Goal: Task Accomplishment & Management: Manage account settings

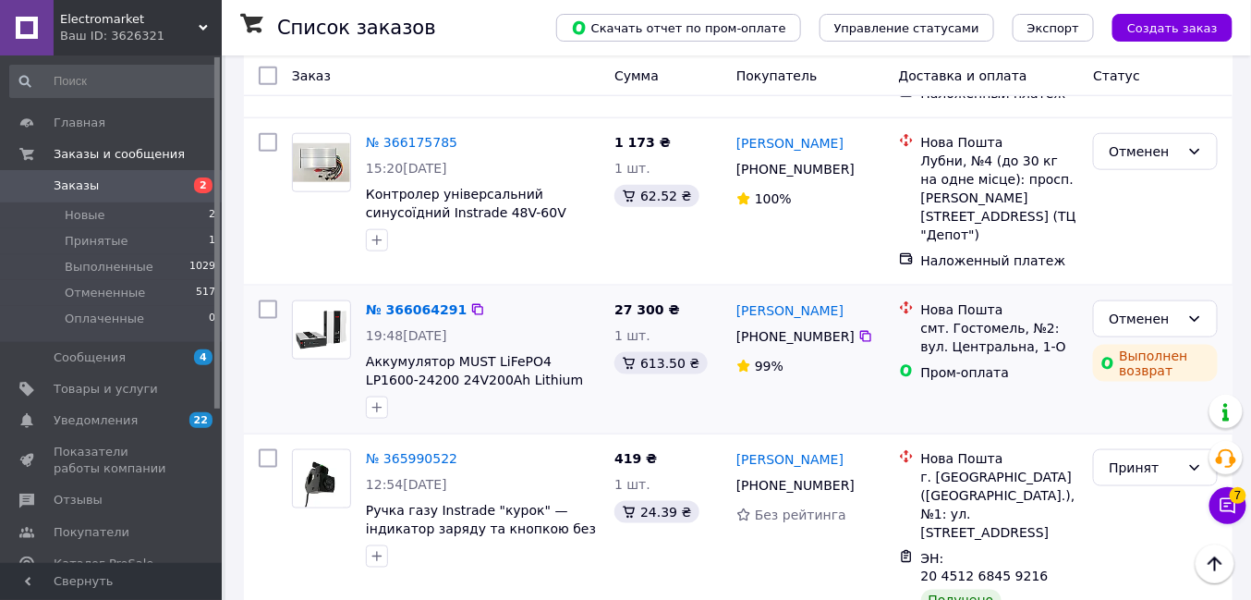
scroll to position [615, 0]
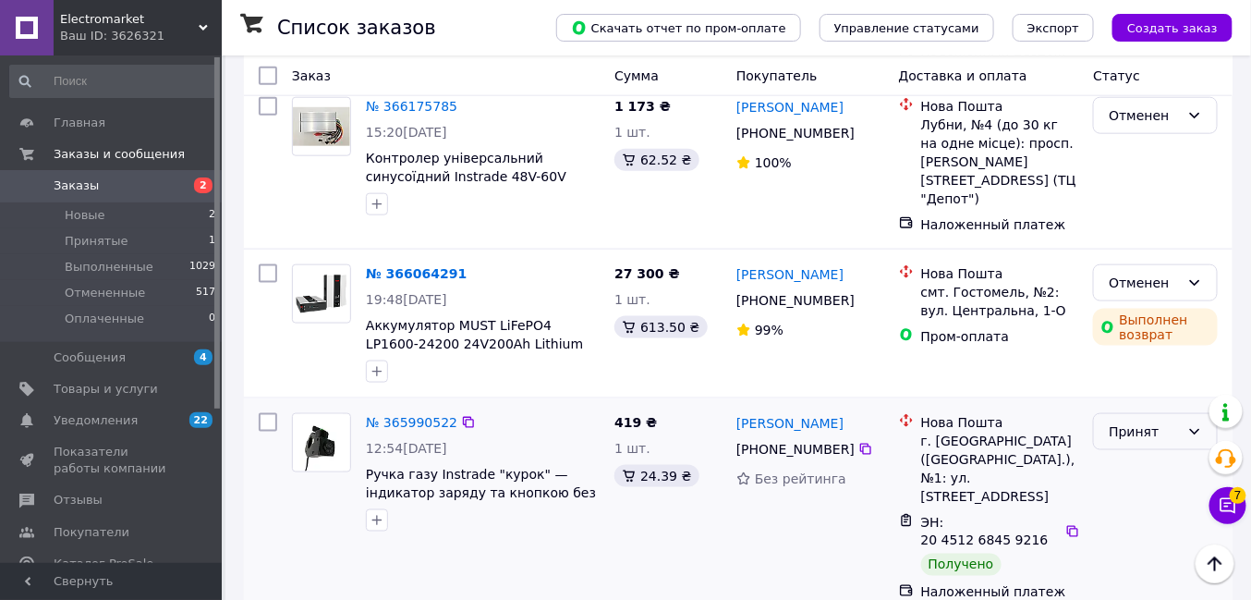
click at [1110, 431] on div "Принят" at bounding box center [1144, 431] width 71 height 20
click at [1119, 471] on li "Выполнен" at bounding box center [1156, 471] width 123 height 33
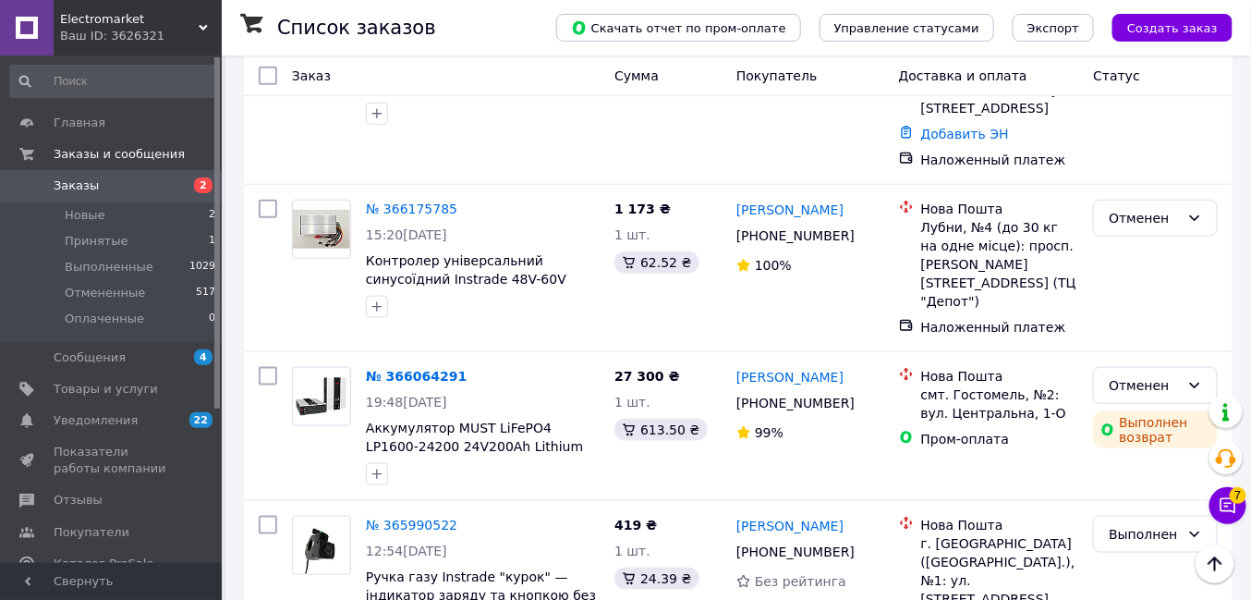
scroll to position [205, 0]
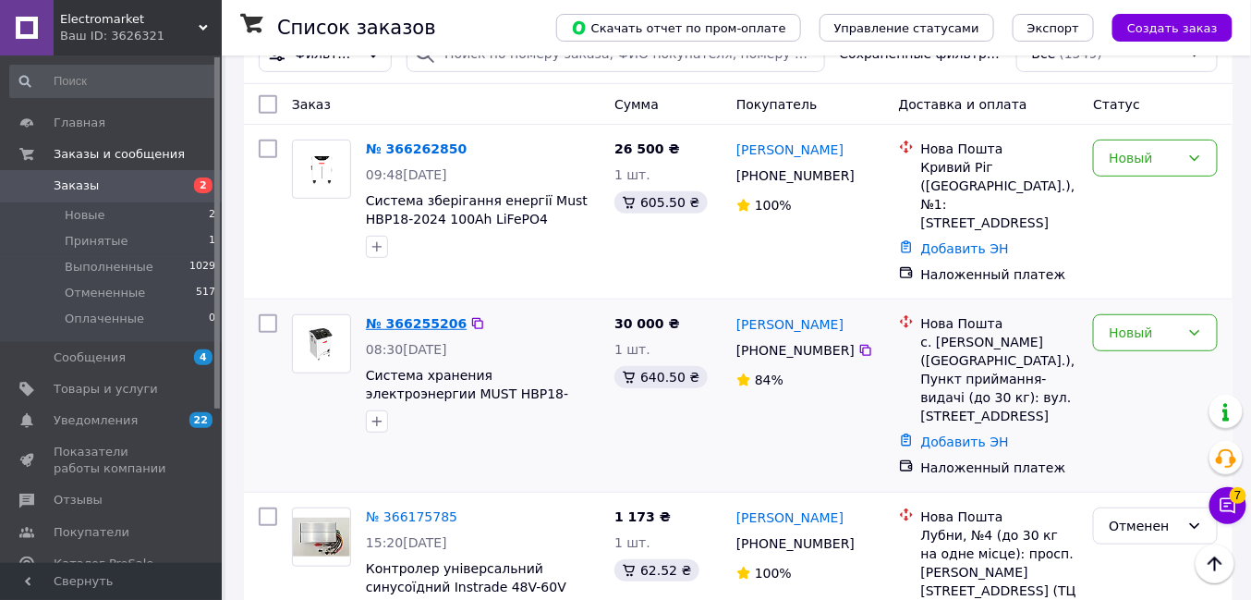
click at [397, 331] on link "№ 366255206" at bounding box center [416, 323] width 101 height 15
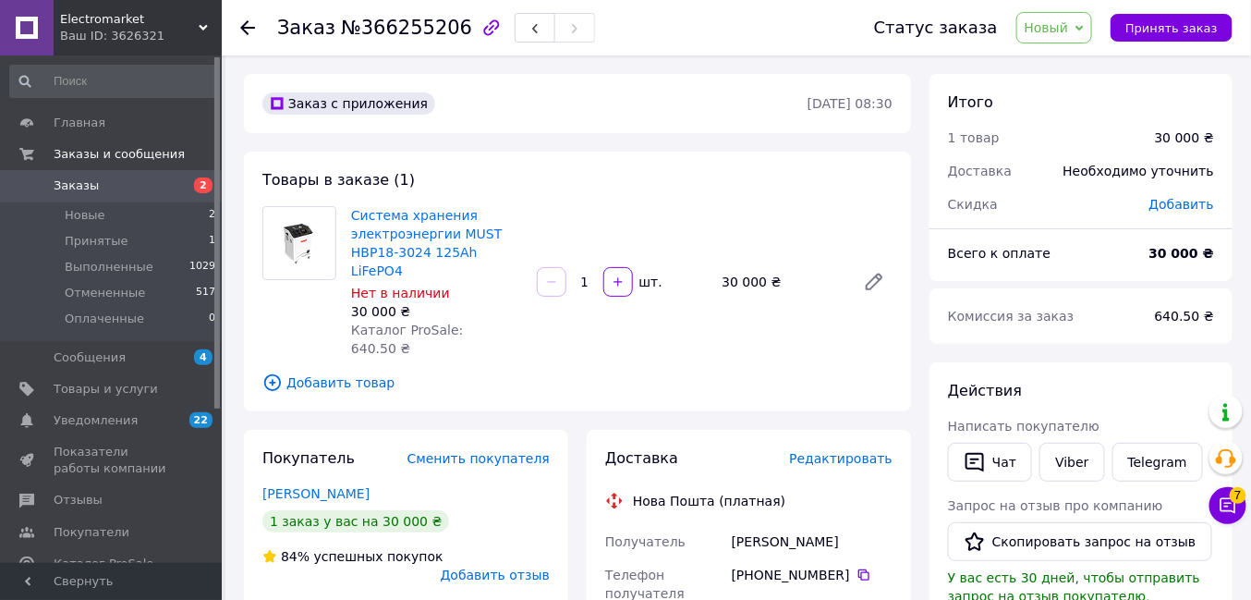
click at [480, 23] on icon "button" at bounding box center [491, 28] width 22 height 22
click at [1235, 500] on span "7" at bounding box center [1238, 495] width 17 height 17
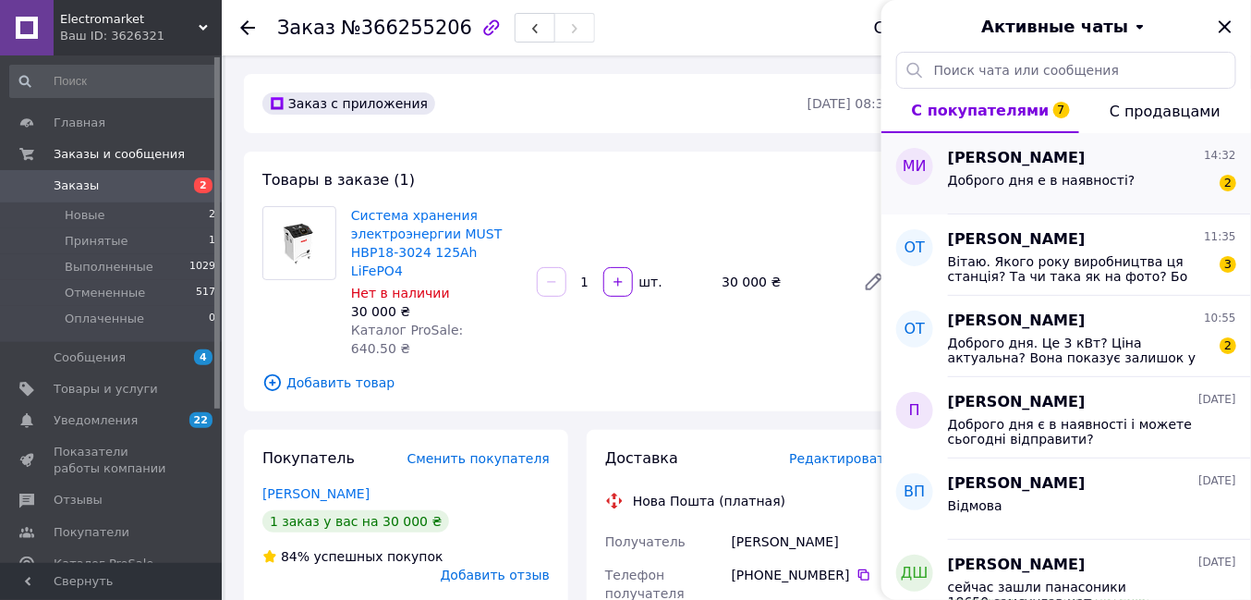
click at [1073, 173] on span "Доброго дня е в наявності?" at bounding box center [1042, 180] width 188 height 15
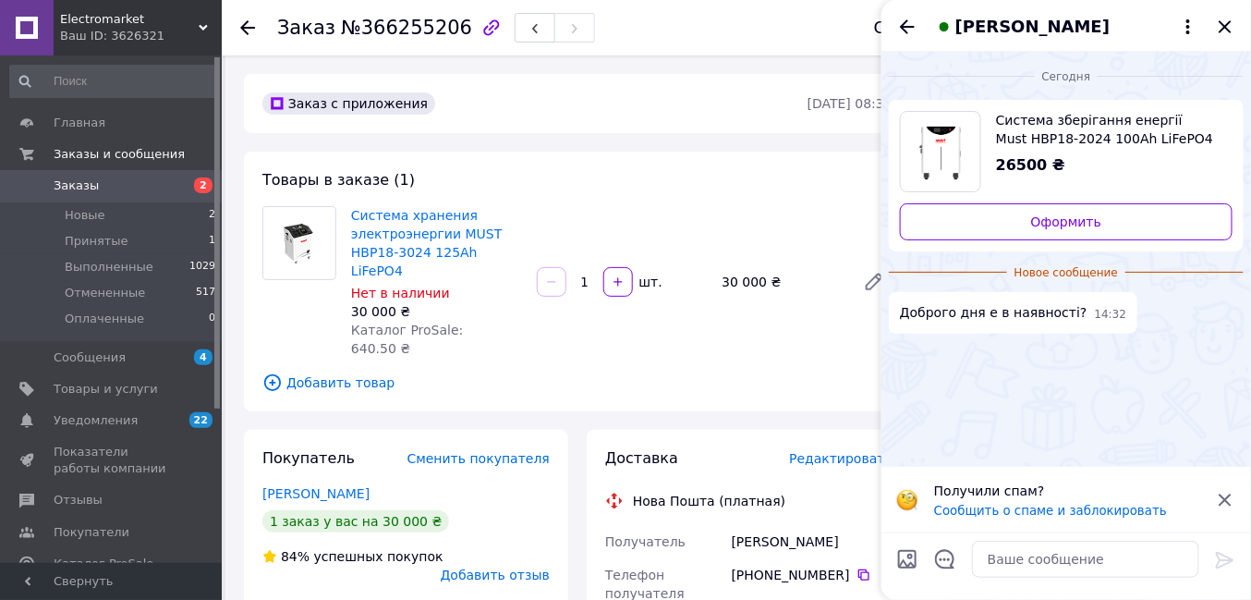
click at [1229, 494] on icon at bounding box center [1225, 499] width 12 height 12
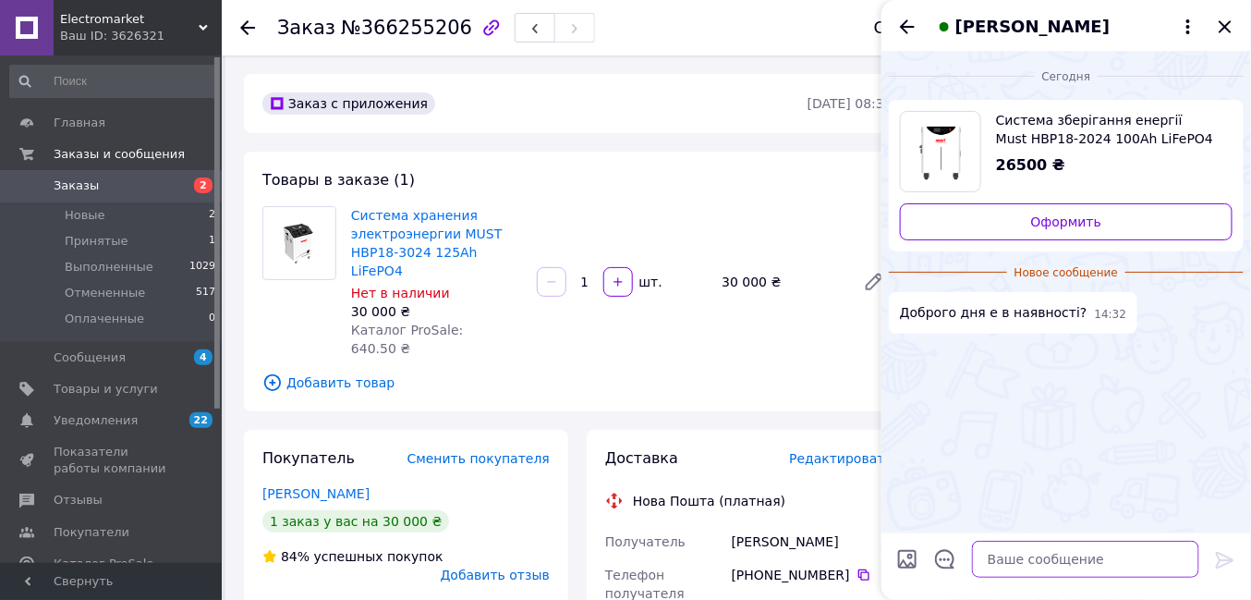
click at [1025, 561] on textarea at bounding box center [1085, 558] width 227 height 37
type textarea "d"
type textarea "так"
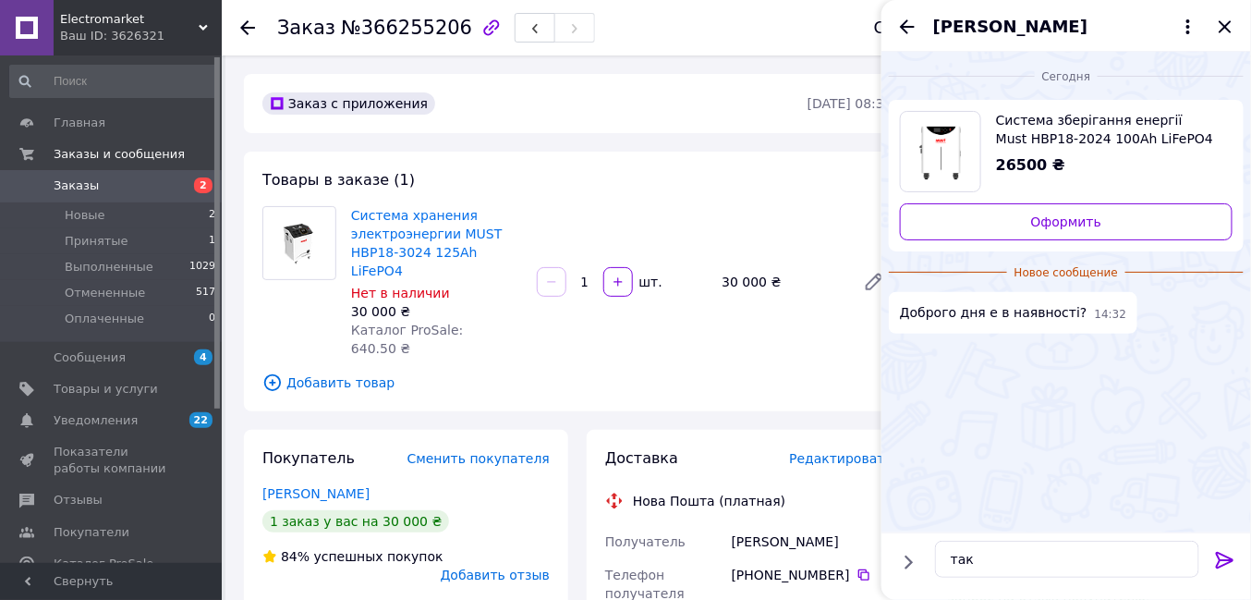
click at [1060, 136] on span "Система зберігання енергії Must НВР18-2024 100Ah LiFePО4" at bounding box center [1107, 129] width 222 height 37
click at [1229, 20] on icon "Закрыть" at bounding box center [1225, 27] width 22 height 22
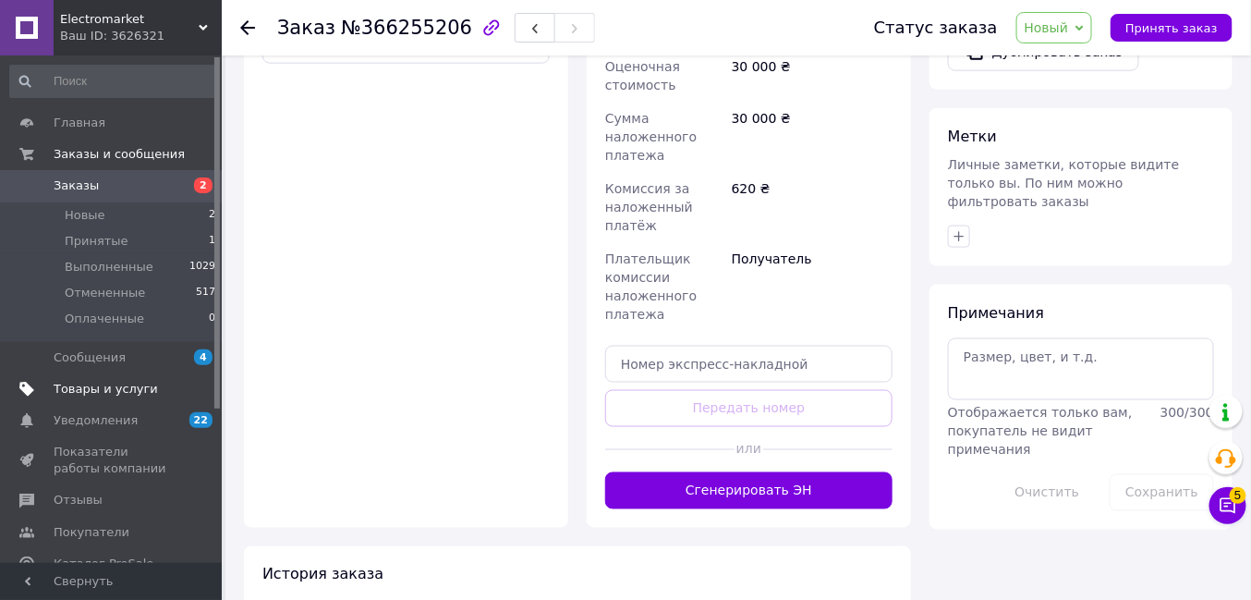
click at [105, 383] on span "Товары и услуги" at bounding box center [106, 389] width 104 height 17
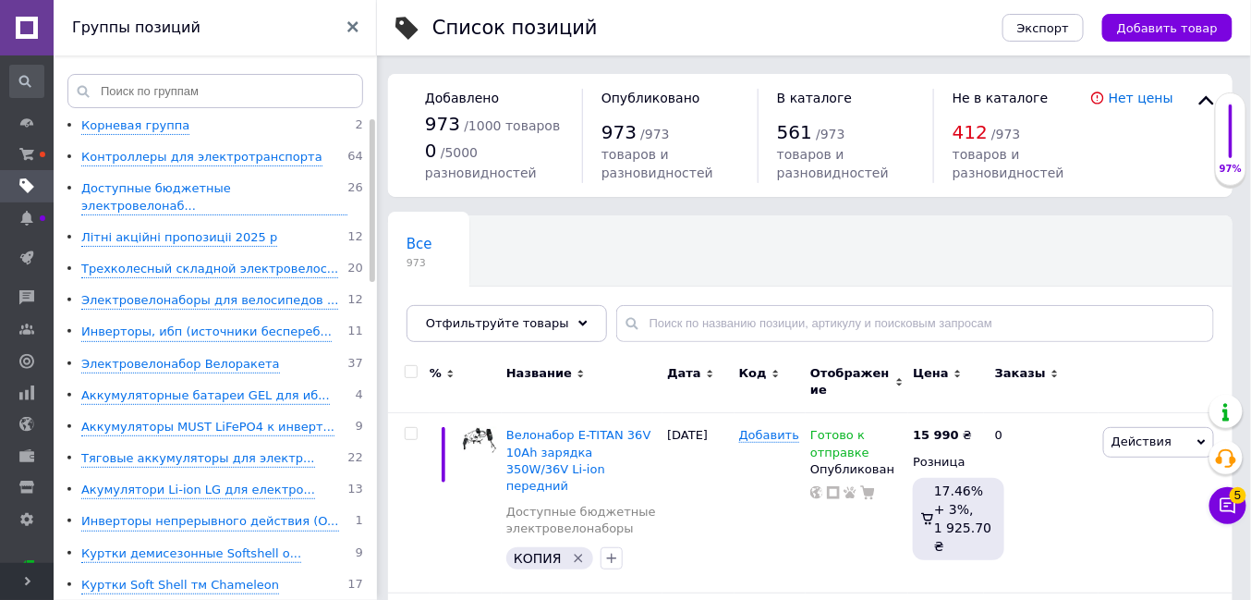
click at [25, 583] on use at bounding box center [28, 580] width 6 height 9
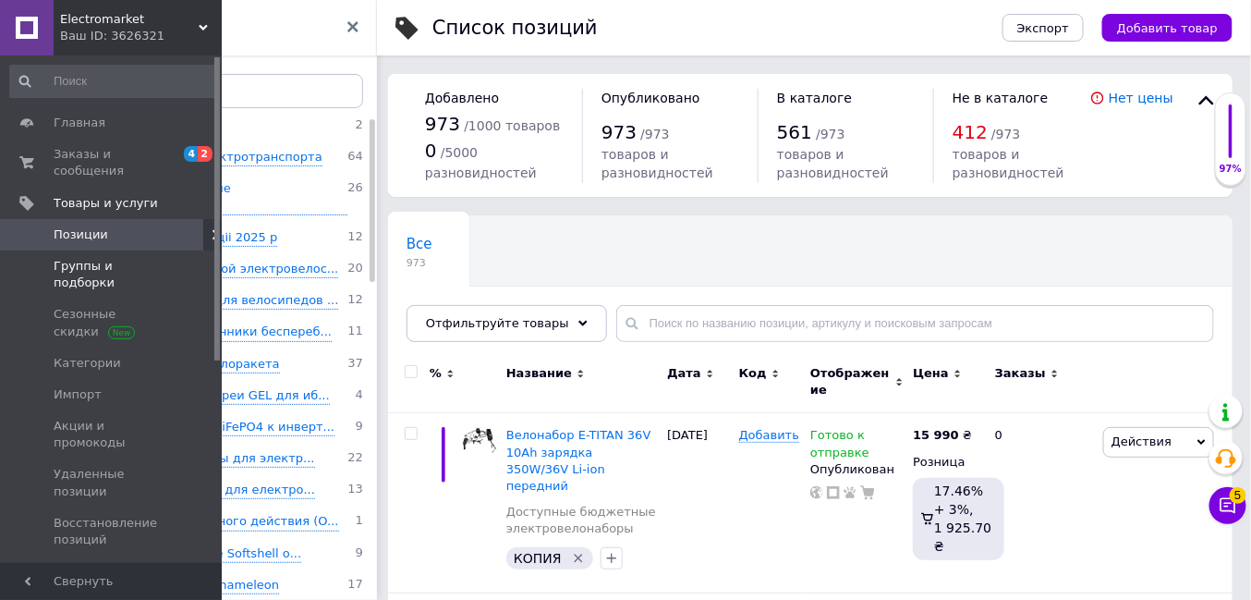
click at [137, 258] on span "Группы и подборки" at bounding box center [112, 274] width 117 height 33
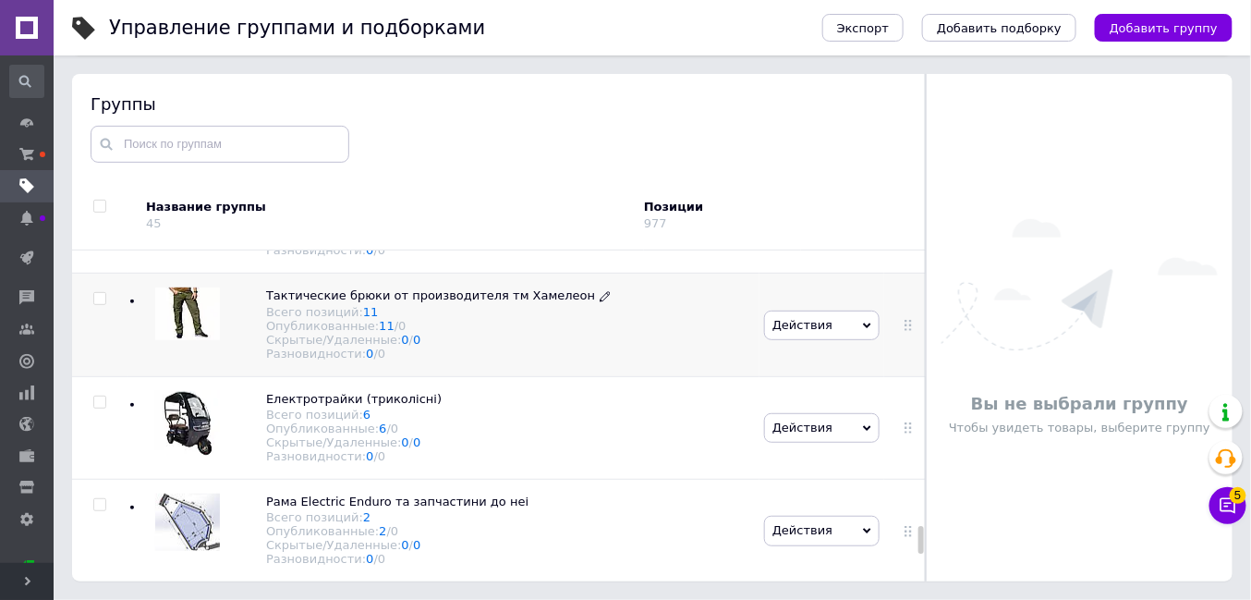
scroll to position [4200, 0]
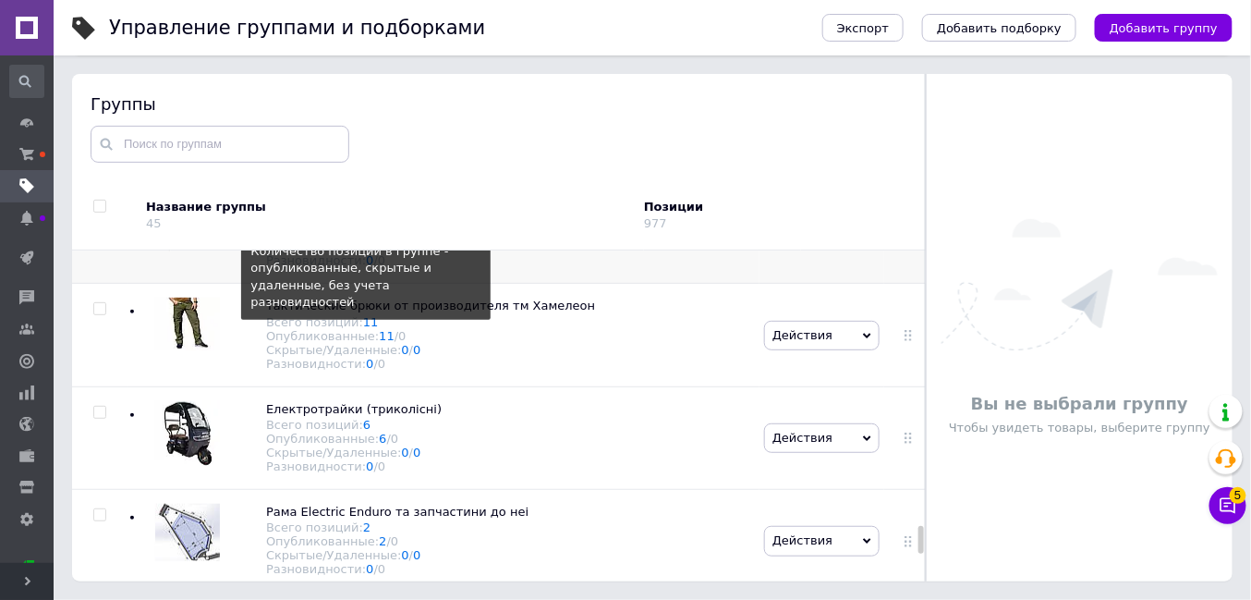
click at [363, 225] on link "9" at bounding box center [366, 219] width 7 height 14
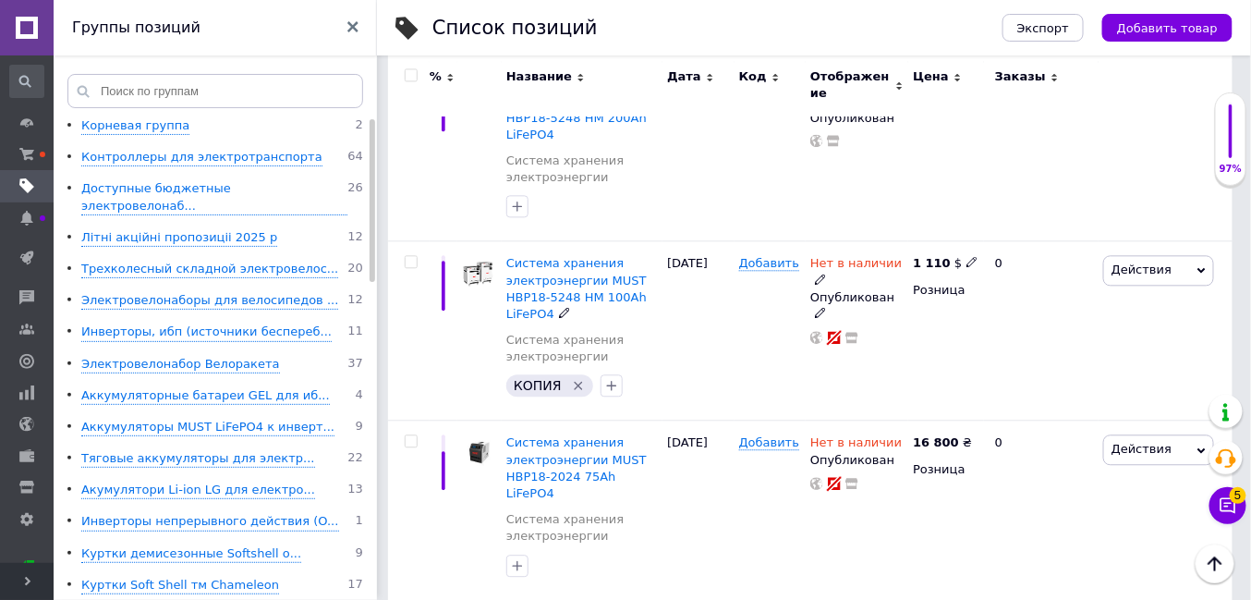
scroll to position [1334, 0]
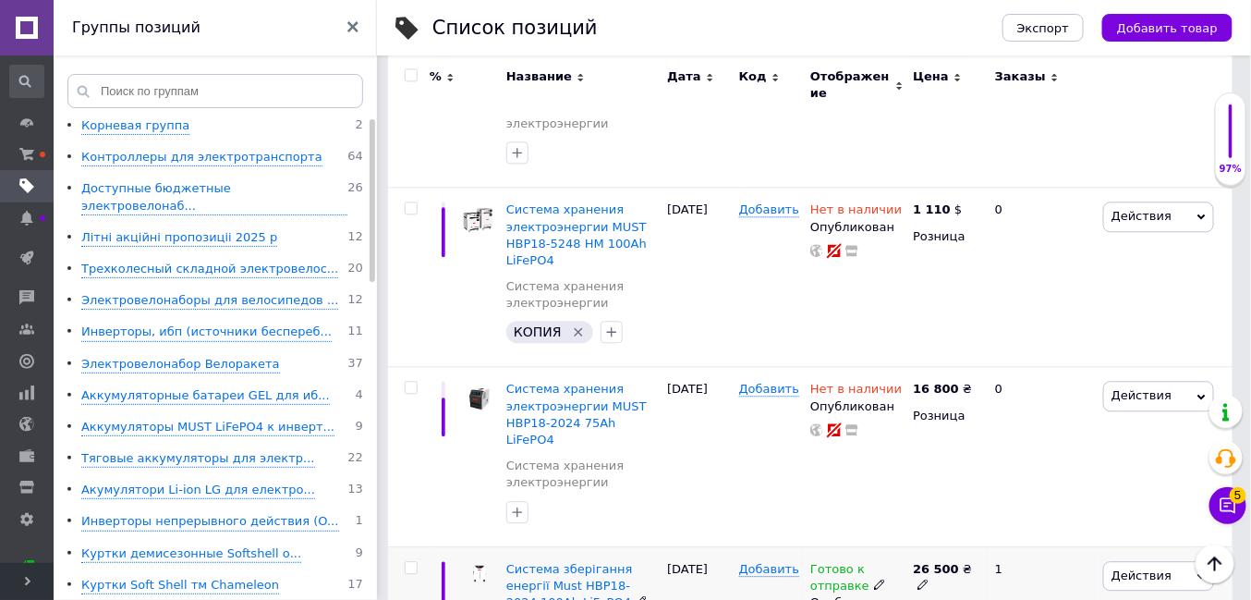
click at [928, 578] on icon at bounding box center [922, 583] width 11 height 11
click at [990, 495] on div "Цена 26500 Валюта ₴ $ € CHF £ ¥ PLN ₸ MDL HUF KGS CN¥ TRY ₩ lei" at bounding box center [1109, 569] width 251 height 154
type input "30000"
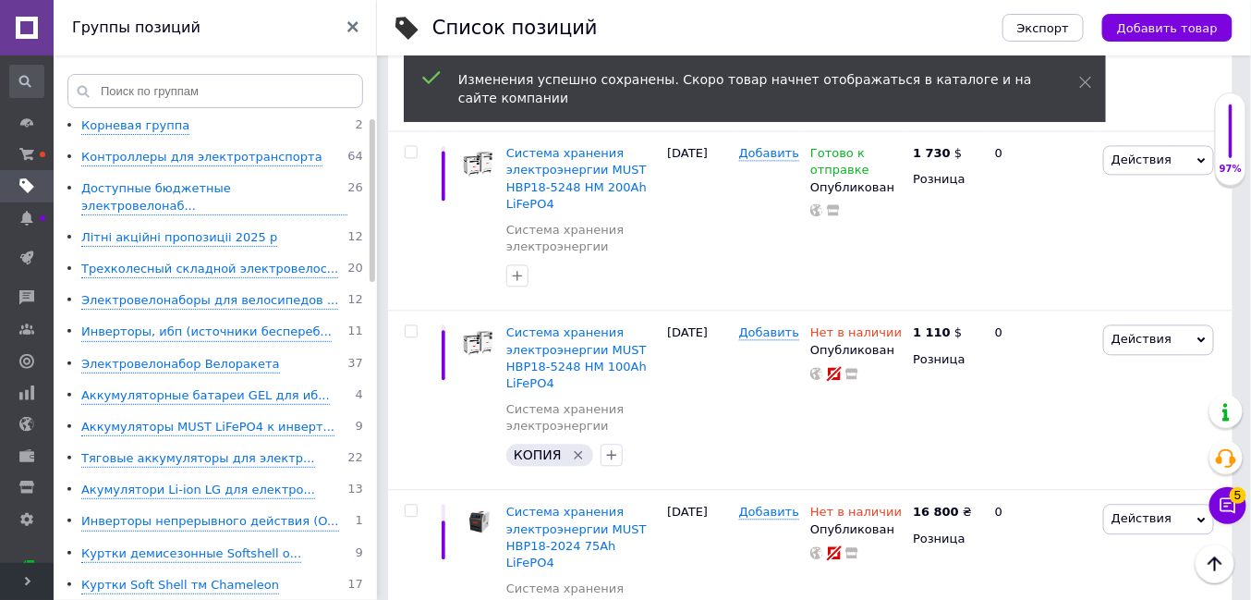
scroll to position [1210, 0]
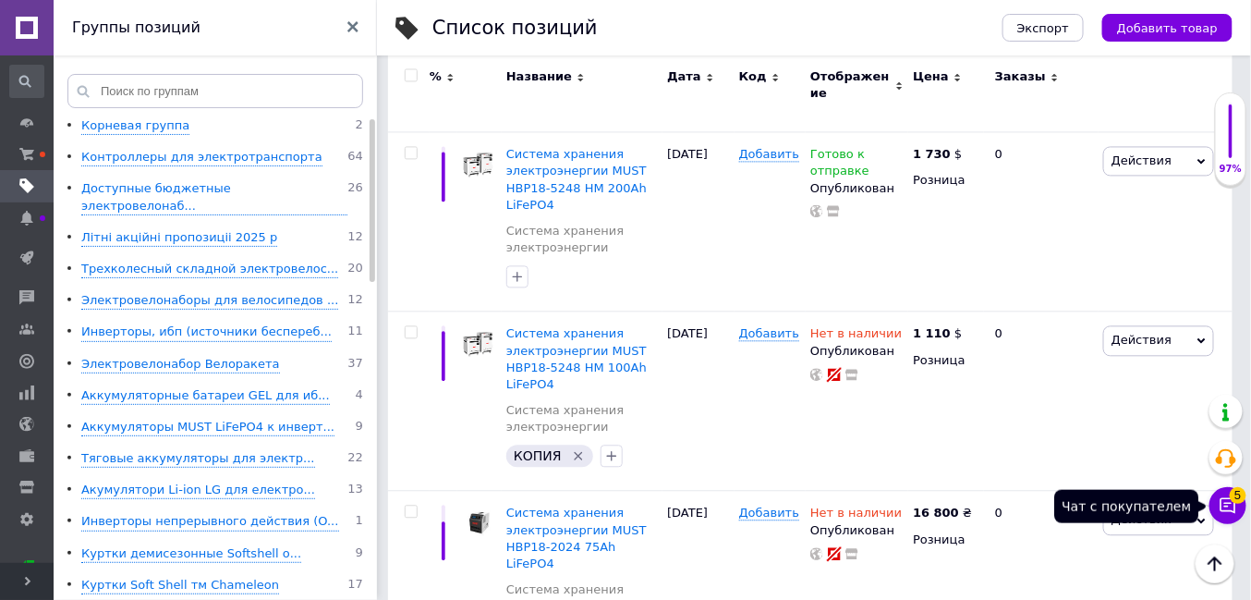
click at [1235, 499] on span "5" at bounding box center [1238, 495] width 17 height 17
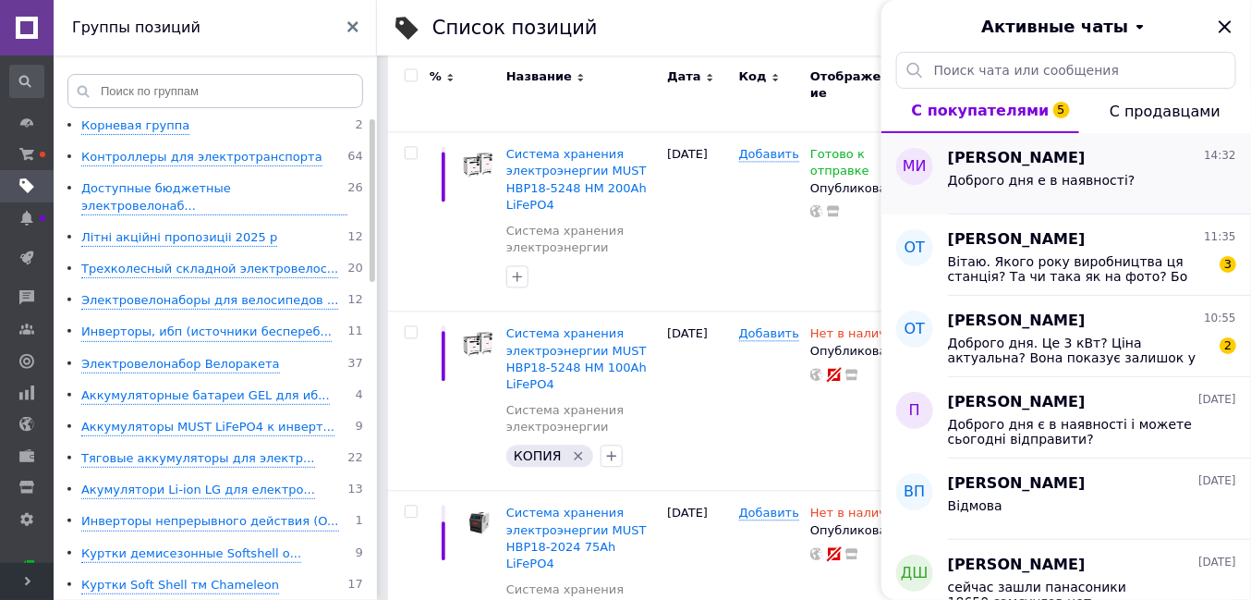
click at [1096, 197] on div "Доброго дня е в наявності?" at bounding box center [1042, 186] width 188 height 26
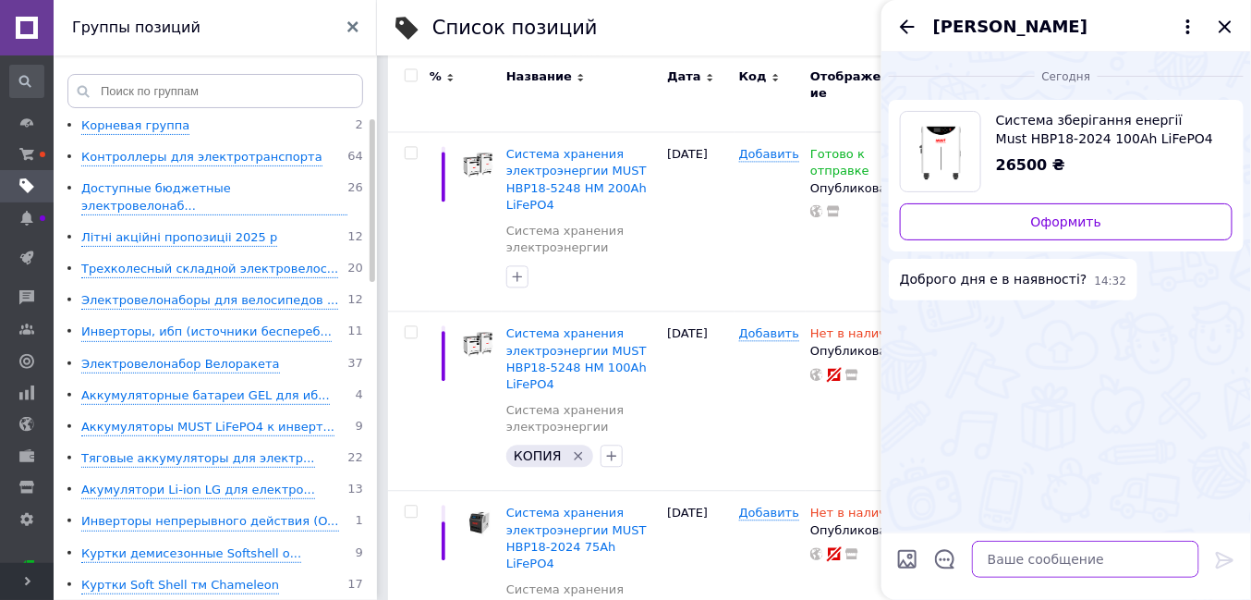
click at [1012, 559] on textarea at bounding box center [1085, 558] width 227 height 37
type textarea "поки так"
click at [903, 30] on icon "Назад" at bounding box center [907, 27] width 22 height 22
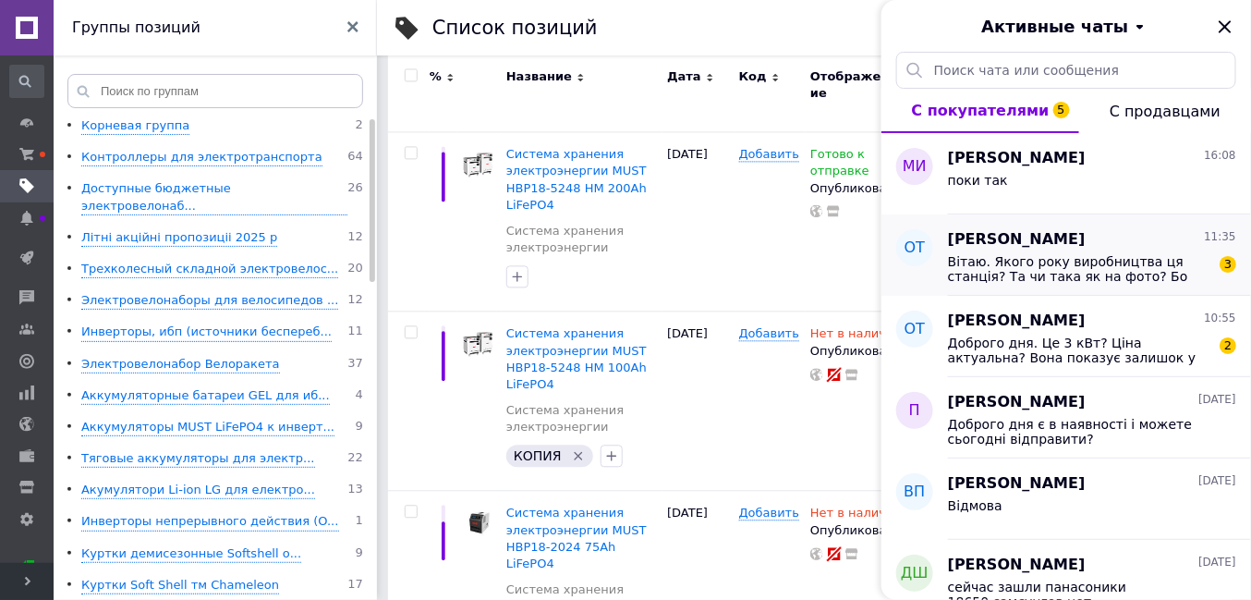
click at [960, 268] on span "Вітаю. Якого року виробництва ця станція? Та чи така як на фото? Бо вони різні…" at bounding box center [1079, 269] width 262 height 30
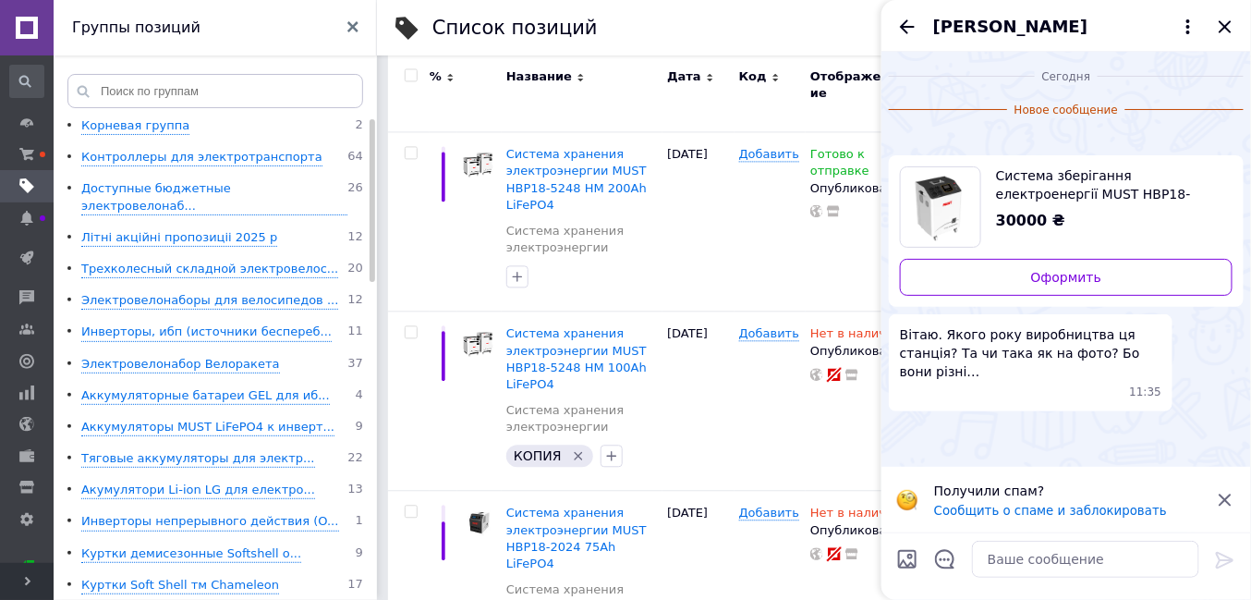
scroll to position [193, 0]
click at [995, 560] on textarea at bounding box center [1085, 558] width 227 height 37
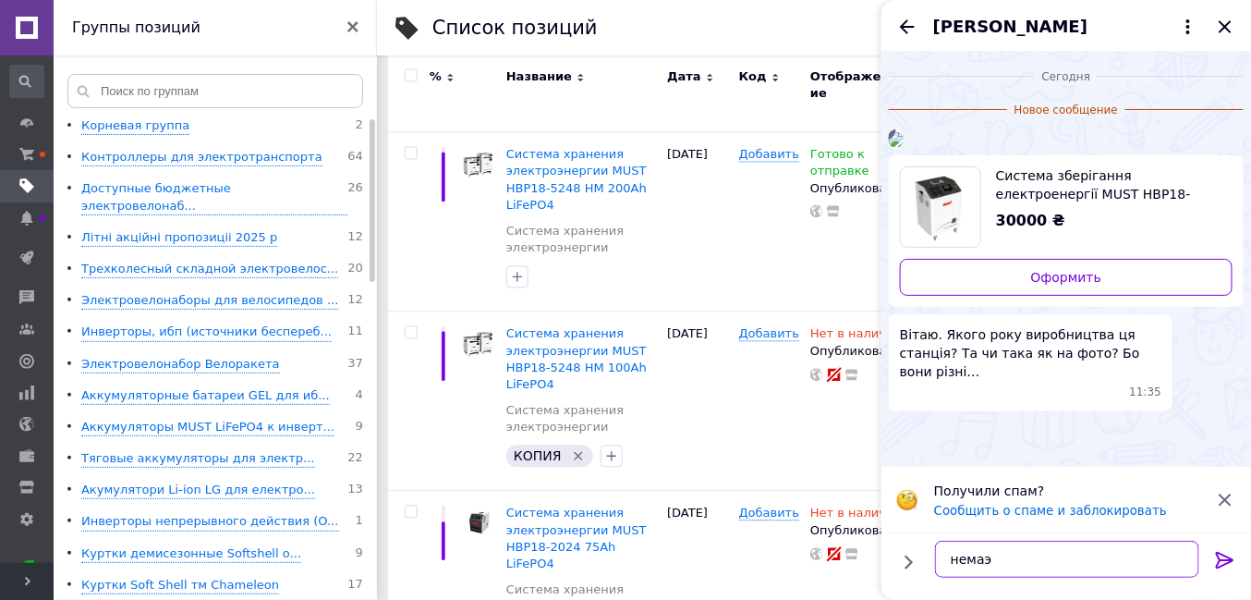
type textarea "немаэ"
click at [1219, 559] on icon at bounding box center [1225, 560] width 18 height 17
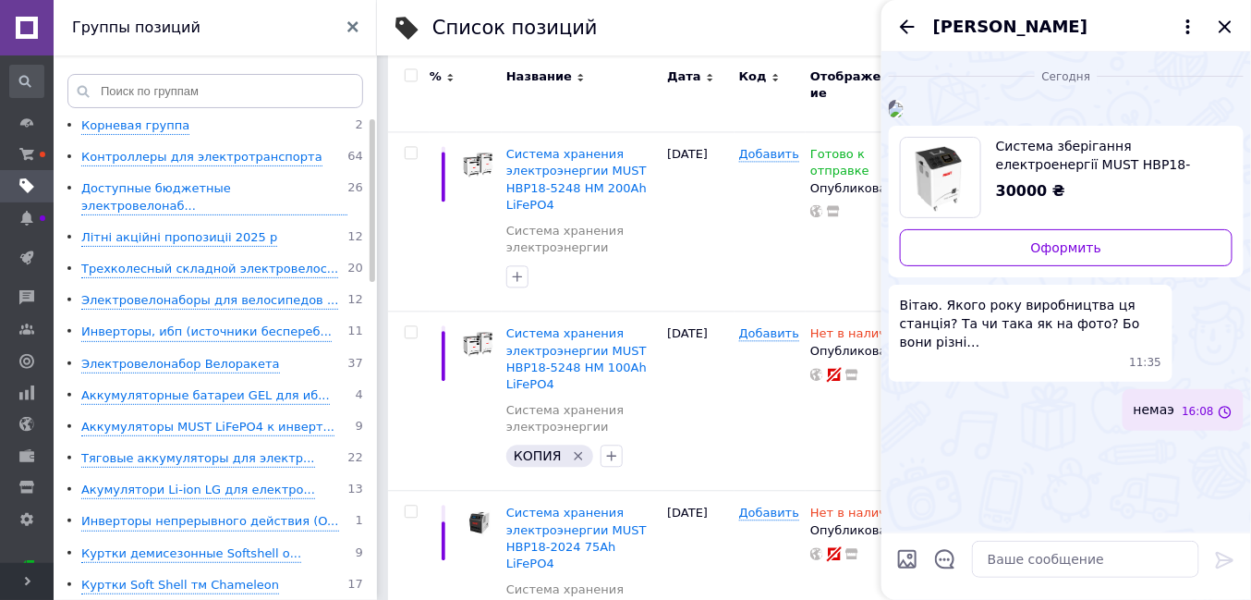
scroll to position [145, 0]
click at [903, 26] on icon "Назад" at bounding box center [907, 26] width 15 height 14
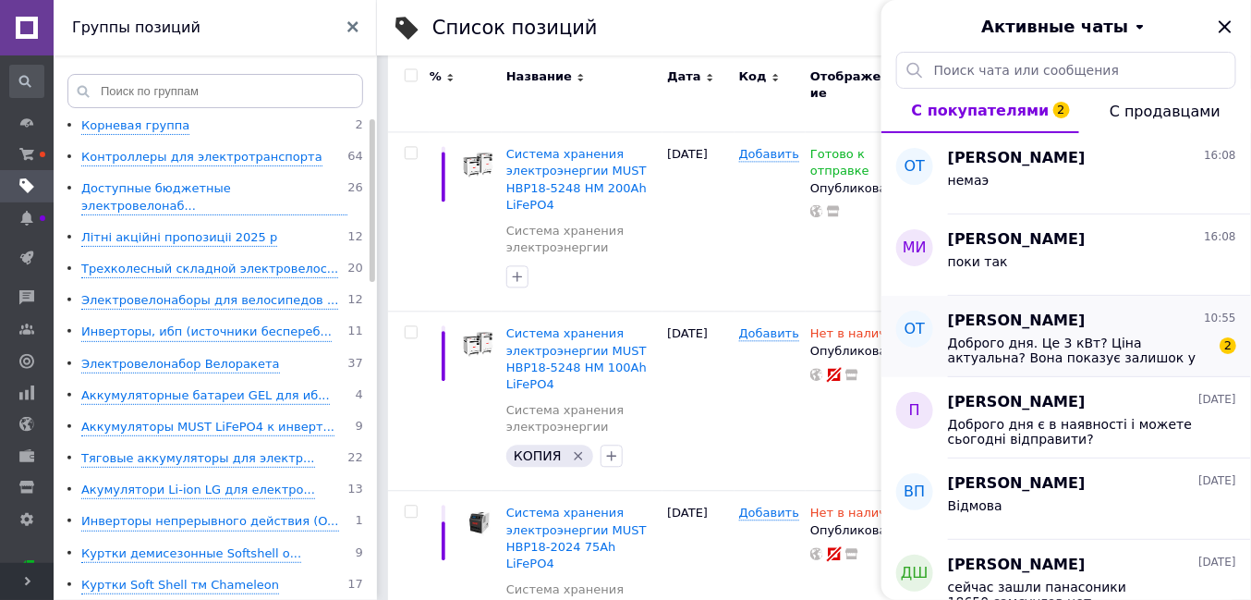
click at [935, 344] on div "ОТ" at bounding box center [914, 336] width 67 height 81
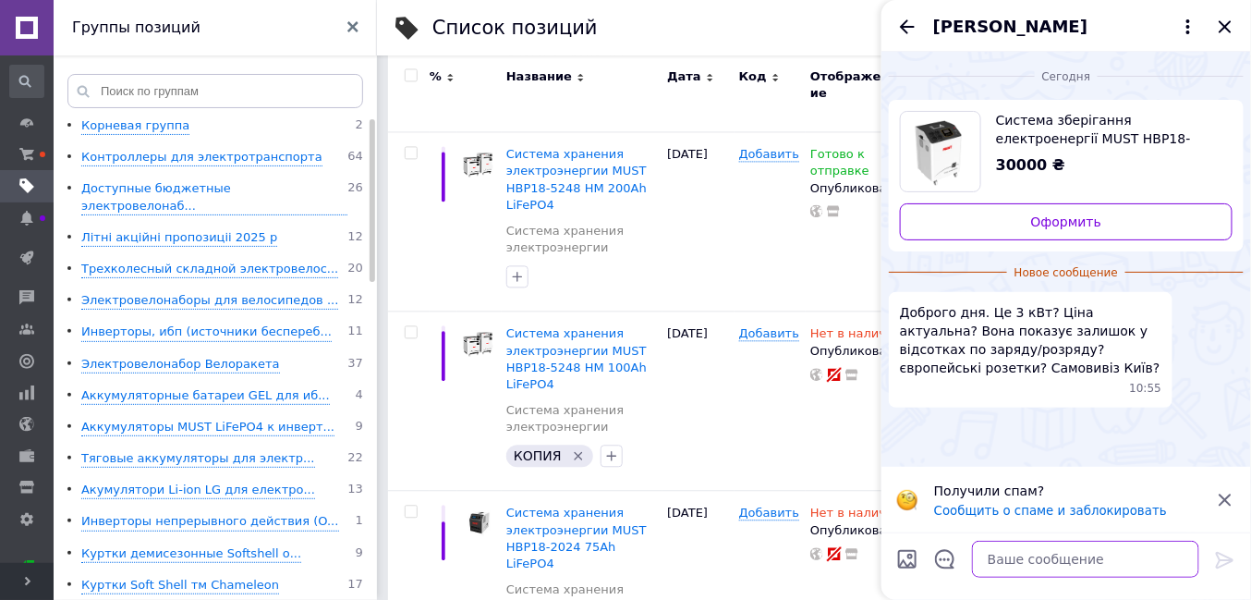
click at [1016, 557] on textarea at bounding box center [1085, 558] width 227 height 37
type textarea "немаэ"
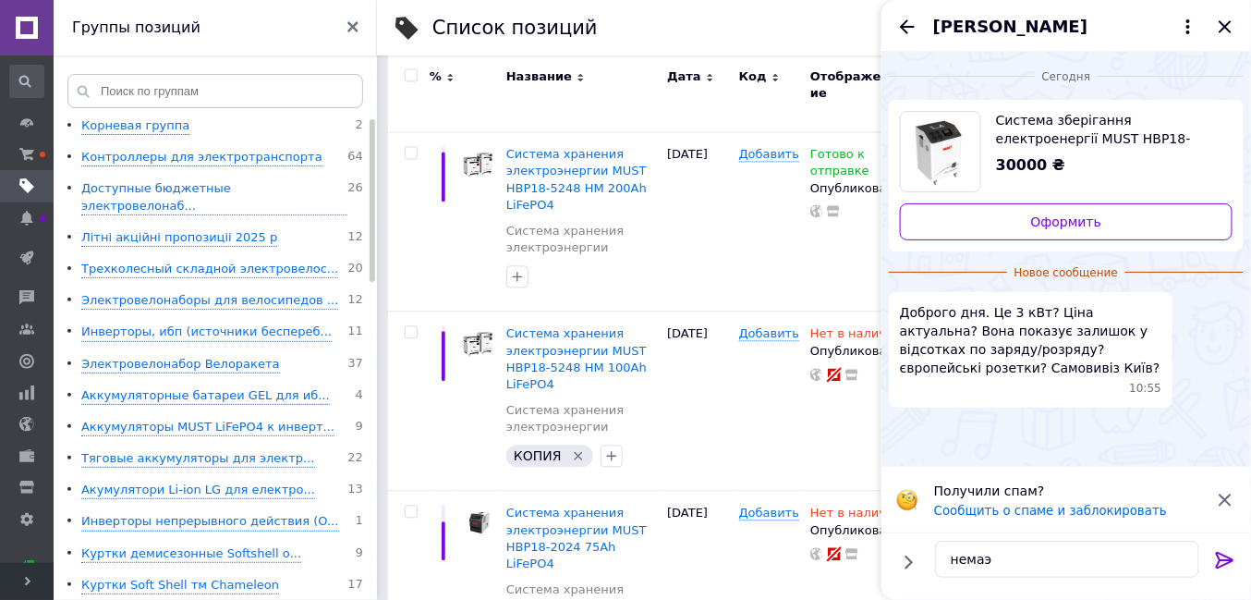
click at [1225, 563] on icon at bounding box center [1225, 560] width 22 height 22
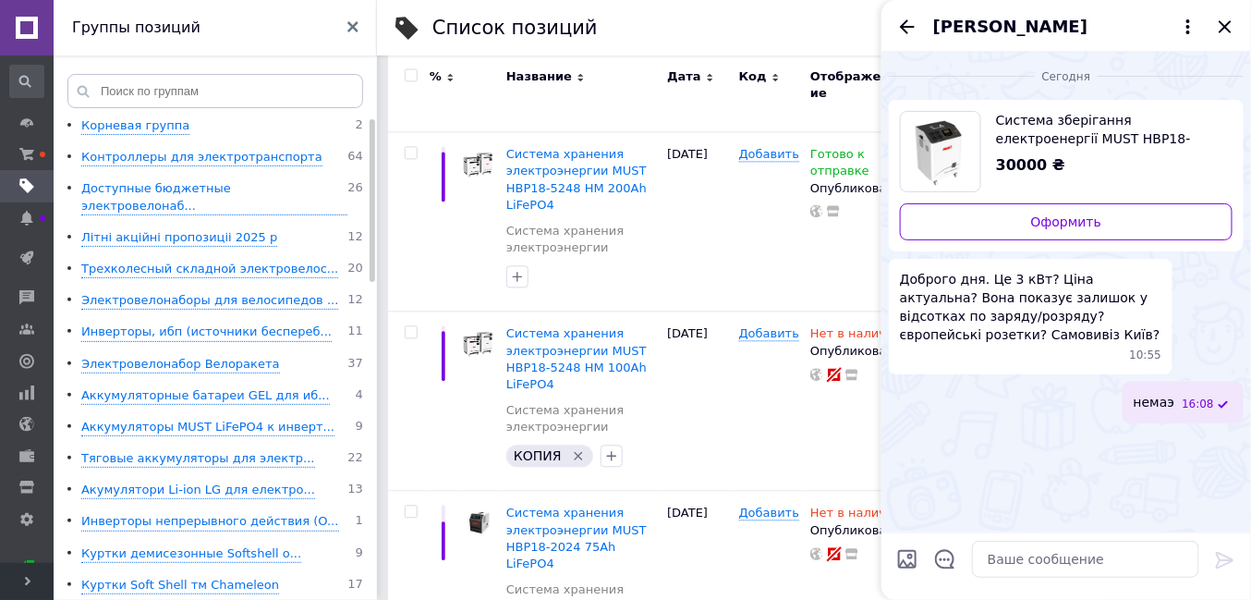
click at [28, 577] on icon at bounding box center [27, 580] width 9 height 9
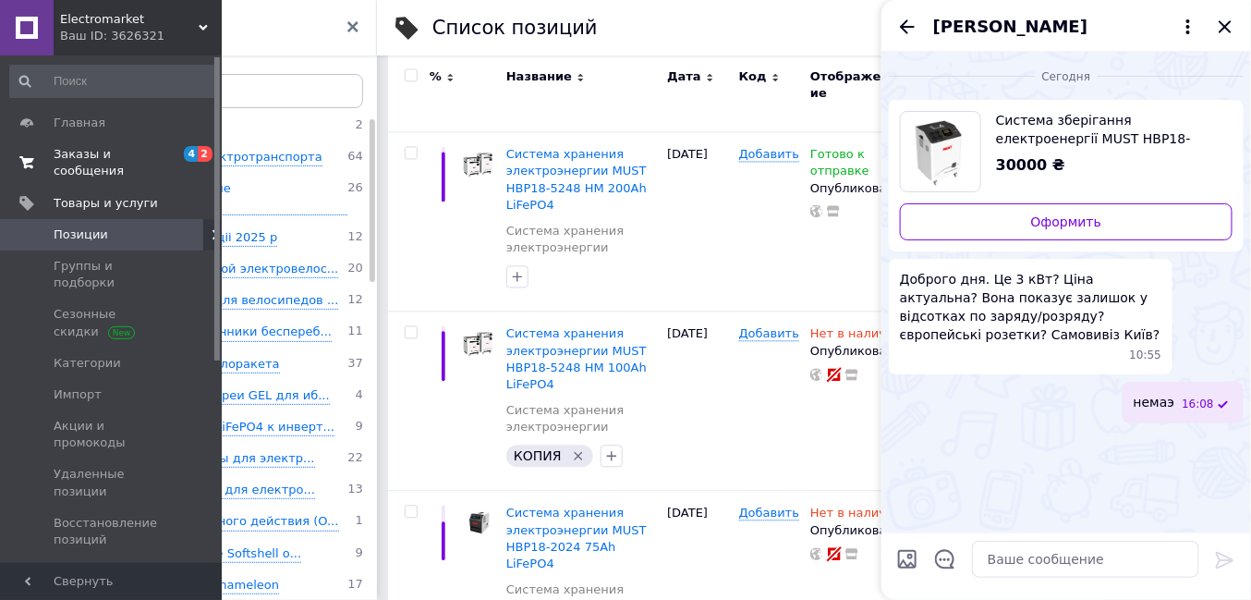
click at [116, 151] on span "Заказы и сообщения" at bounding box center [112, 162] width 117 height 33
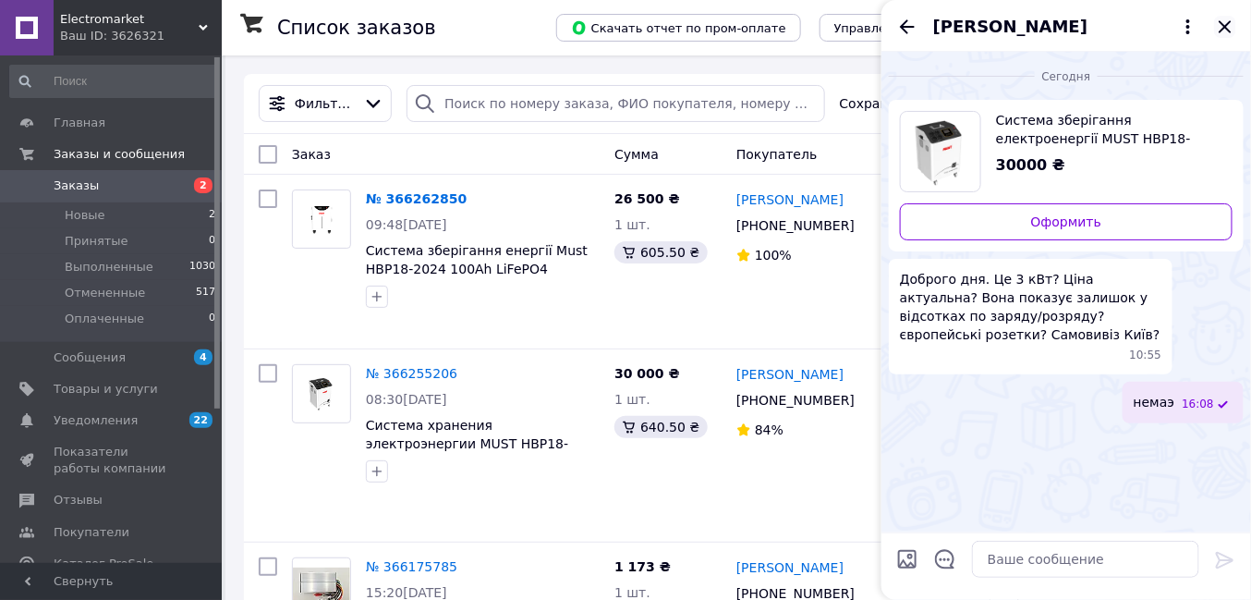
click at [1225, 24] on icon "Закрыть" at bounding box center [1225, 27] width 22 height 22
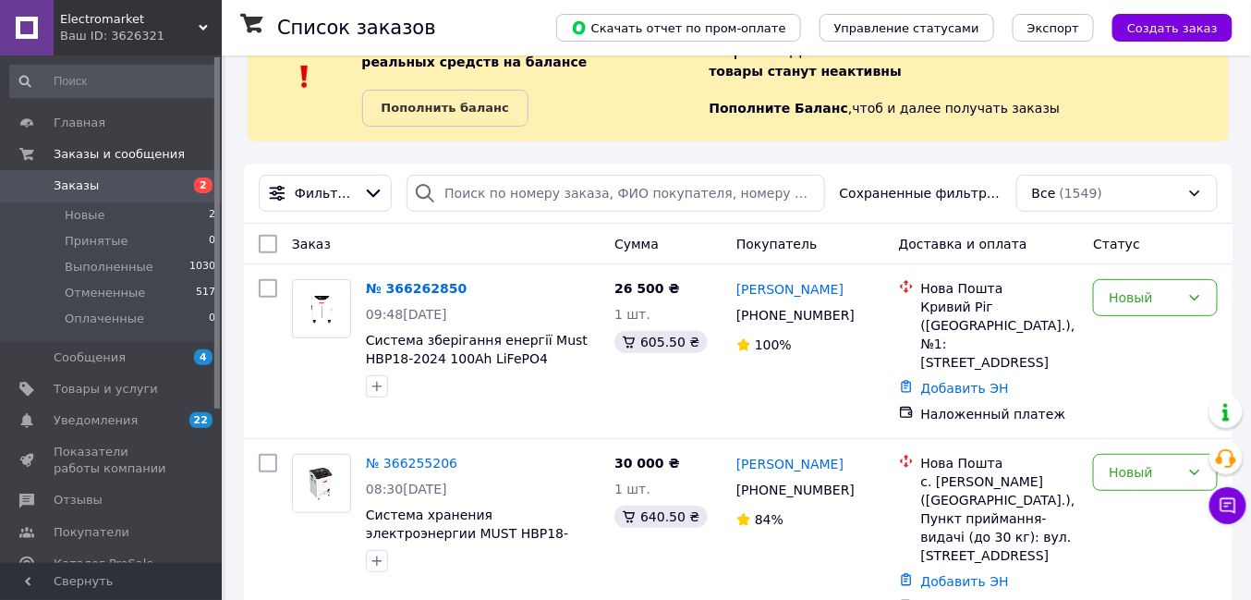
scroll to position [103, 0]
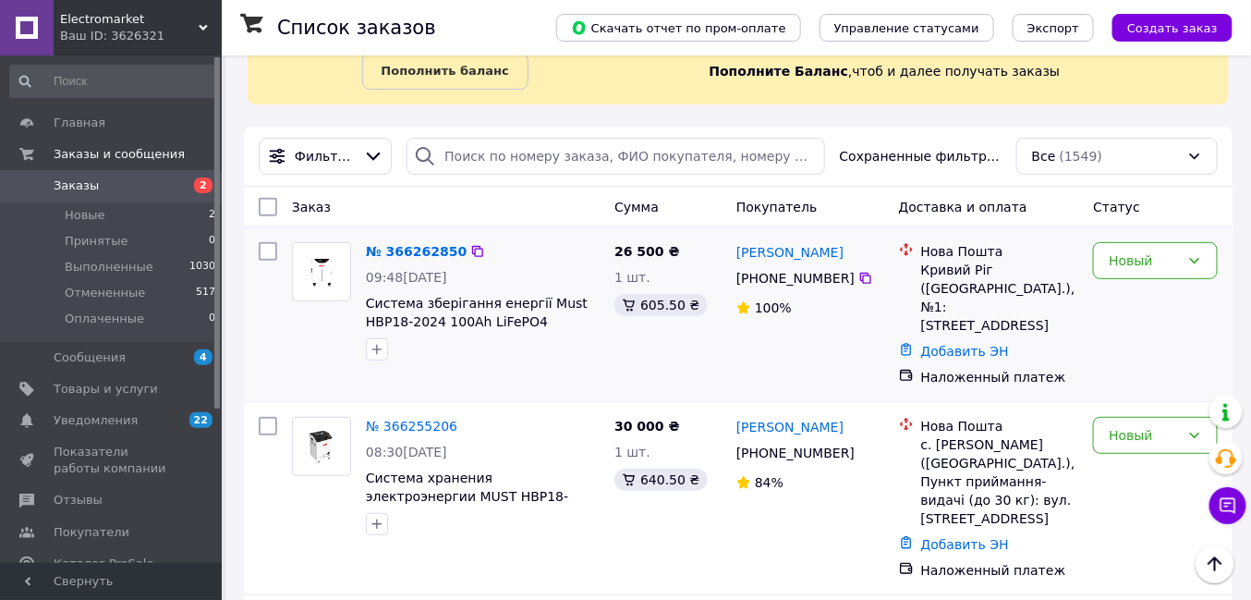
click at [330, 265] on img at bounding box center [321, 271] width 57 height 40
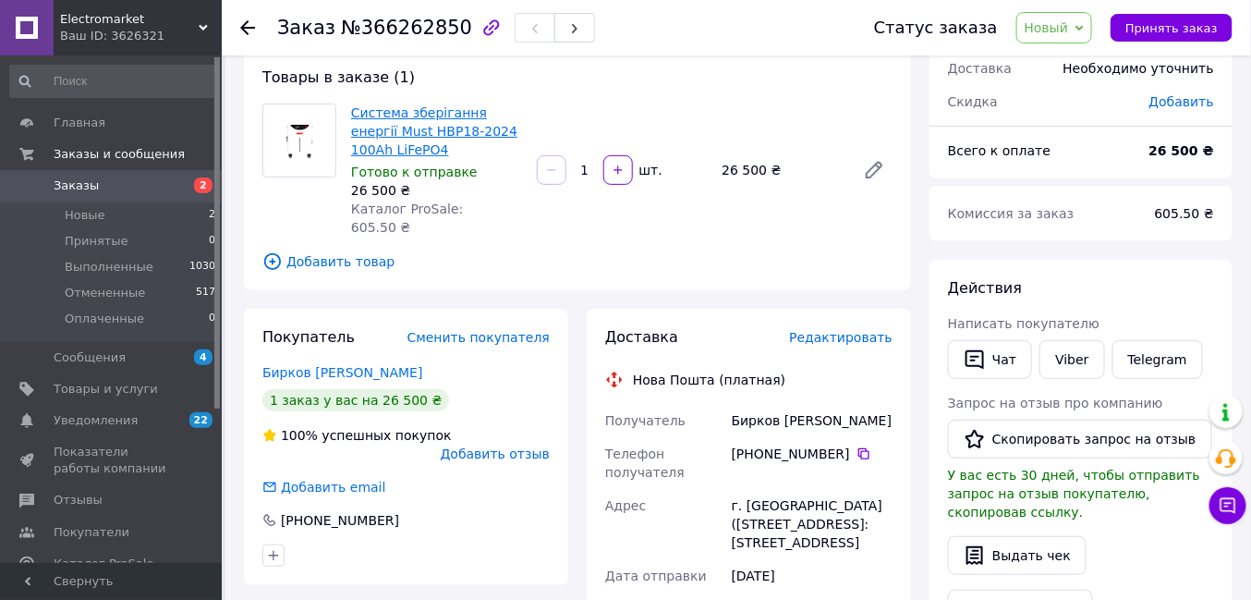
click at [476, 131] on link "Система зберігання енергії Must НВР18-2024 100Ah LiFePО4" at bounding box center [434, 131] width 166 height 52
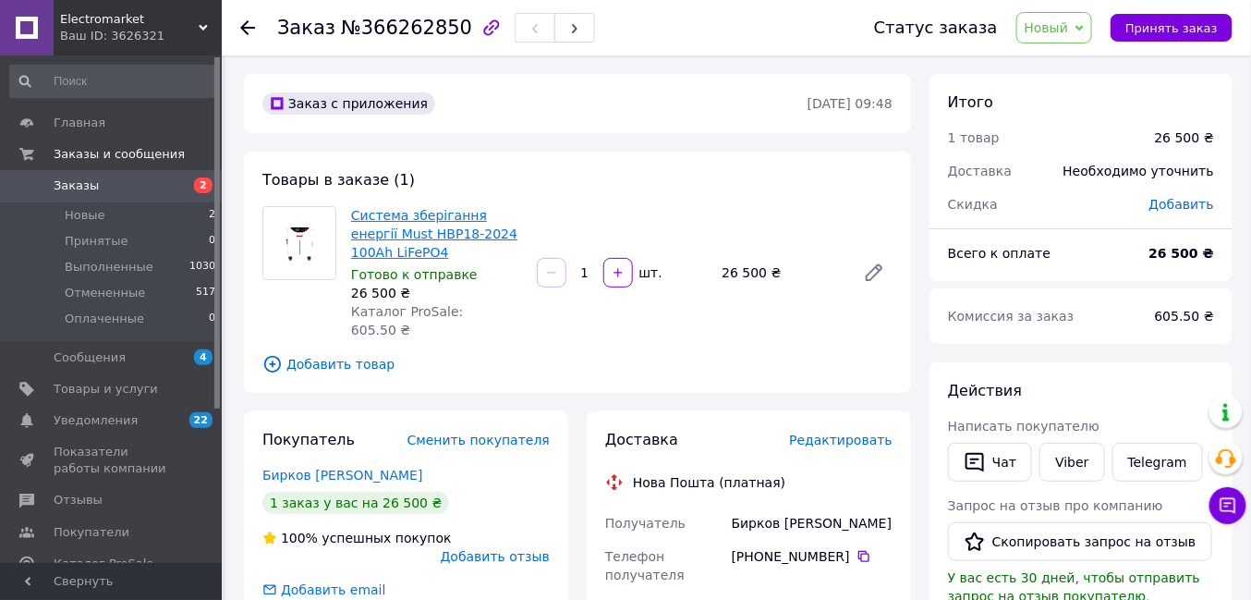
click at [400, 227] on link "Система зберігання енергії Must НВР18-2024 100Ah LiFePО4" at bounding box center [434, 234] width 166 height 52
click at [1075, 462] on link "Viber" at bounding box center [1071, 462] width 65 height 39
click at [1058, 460] on link "Viber" at bounding box center [1071, 462] width 65 height 39
click at [1070, 465] on link "Viber" at bounding box center [1071, 462] width 65 height 39
click at [1061, 465] on link "Viber" at bounding box center [1071, 462] width 65 height 39
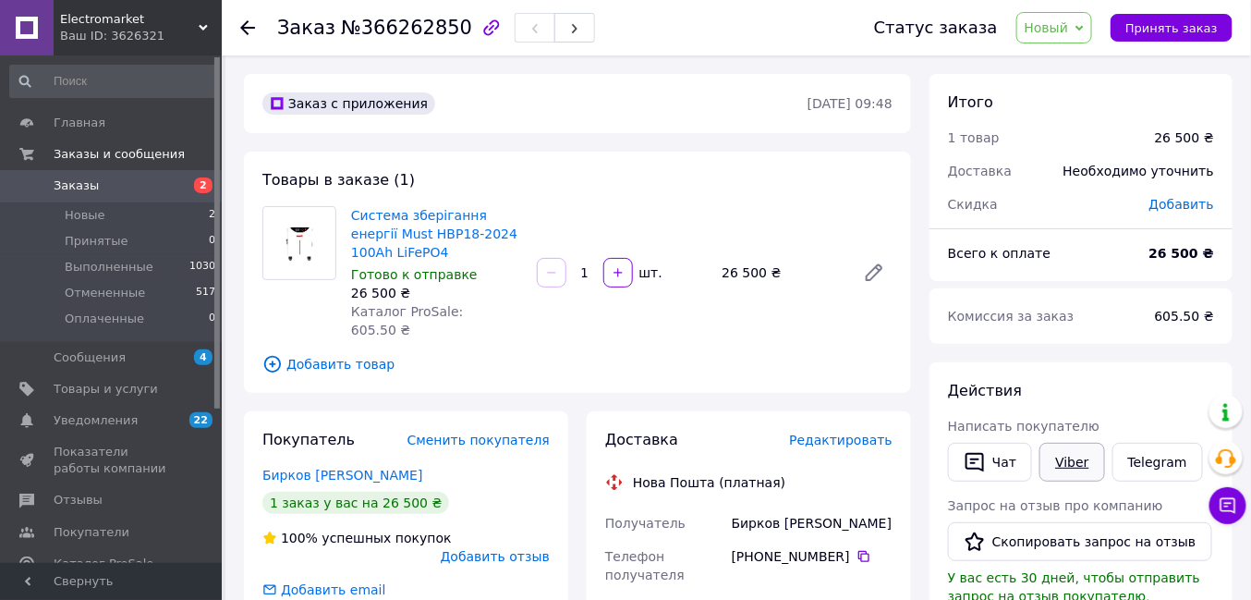
click at [1065, 466] on link "Viber" at bounding box center [1071, 462] width 65 height 39
click at [1079, 461] on link "Viber" at bounding box center [1071, 462] width 65 height 39
click at [1065, 461] on link "Viber" at bounding box center [1071, 462] width 65 height 39
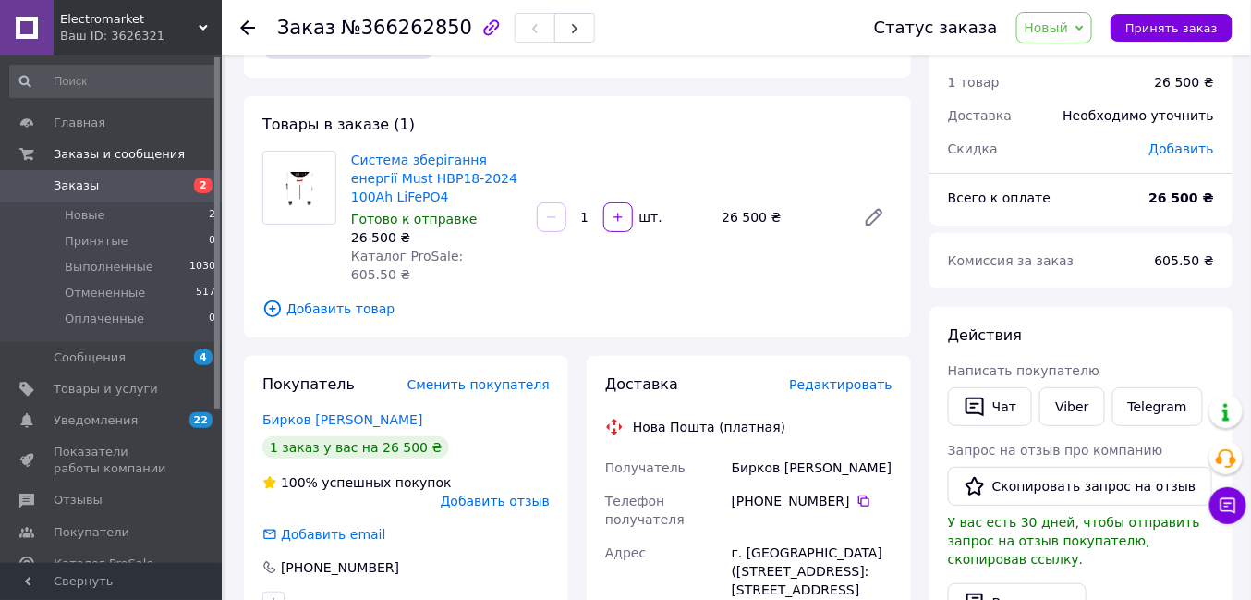
scroll to position [103, 0]
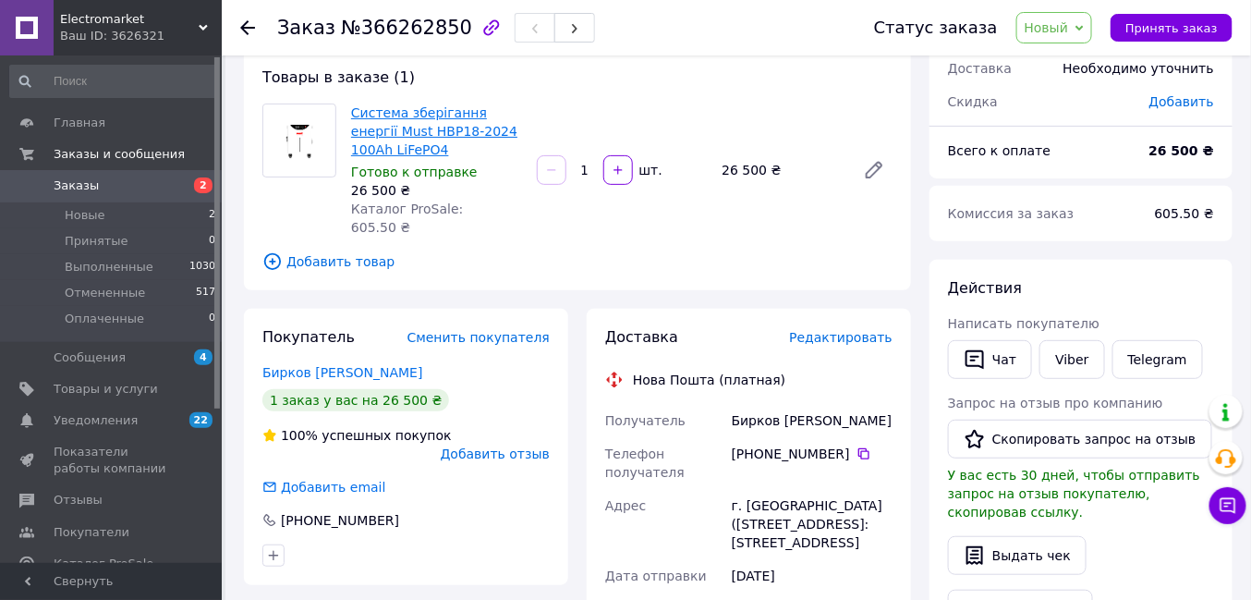
click at [424, 121] on link "Система зберігання енергії Must НВР18-2024 100Ah LiFePО4" at bounding box center [434, 131] width 166 height 52
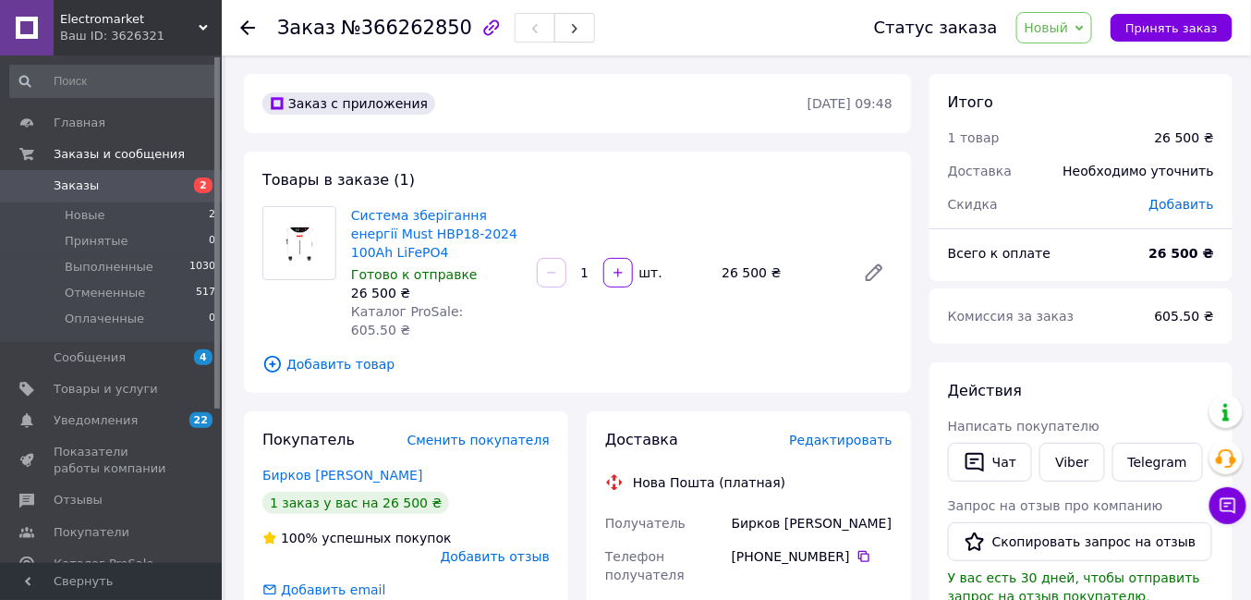
click at [87, 183] on span "Заказы" at bounding box center [76, 185] width 45 height 17
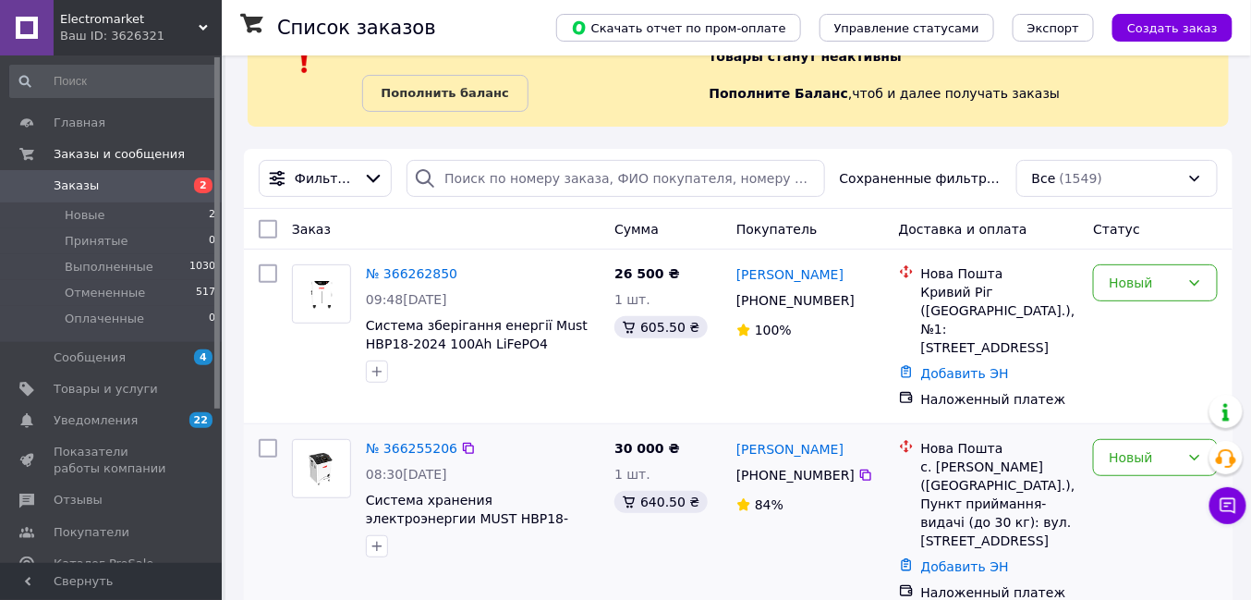
scroll to position [205, 0]
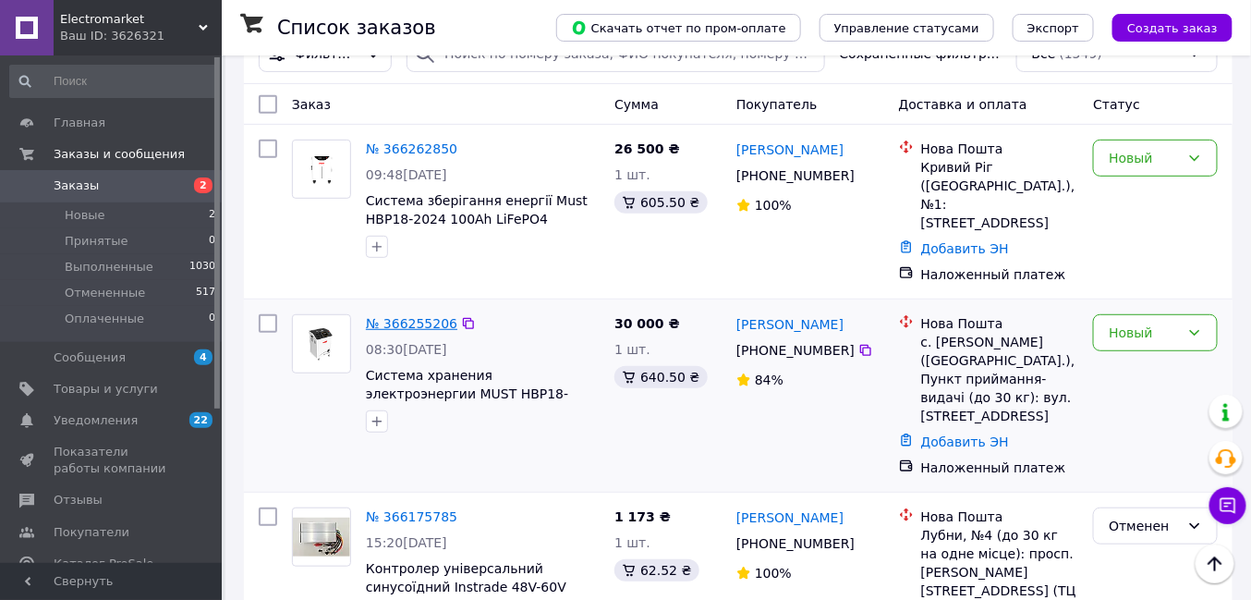
click at [418, 331] on link "№ 366255206" at bounding box center [411, 323] width 91 height 15
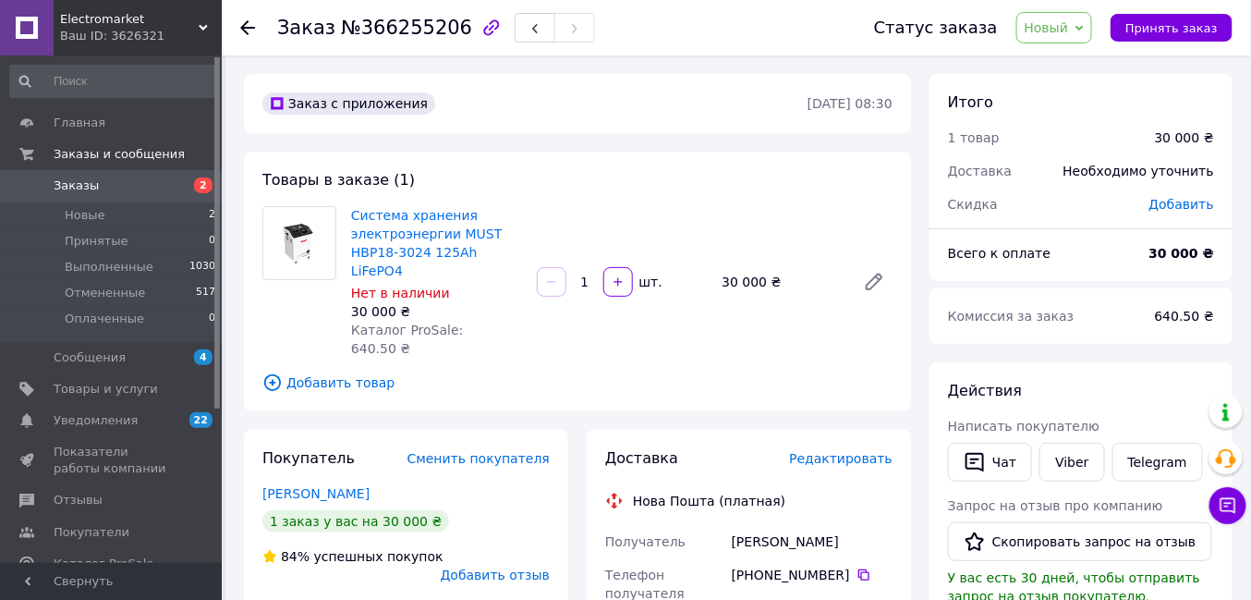
drag, startPoint x: 464, startPoint y: 31, endPoint x: 535, endPoint y: 214, distance: 196.3
click at [480, 34] on icon "button" at bounding box center [491, 28] width 22 height 22
click at [249, 23] on icon at bounding box center [247, 27] width 15 height 15
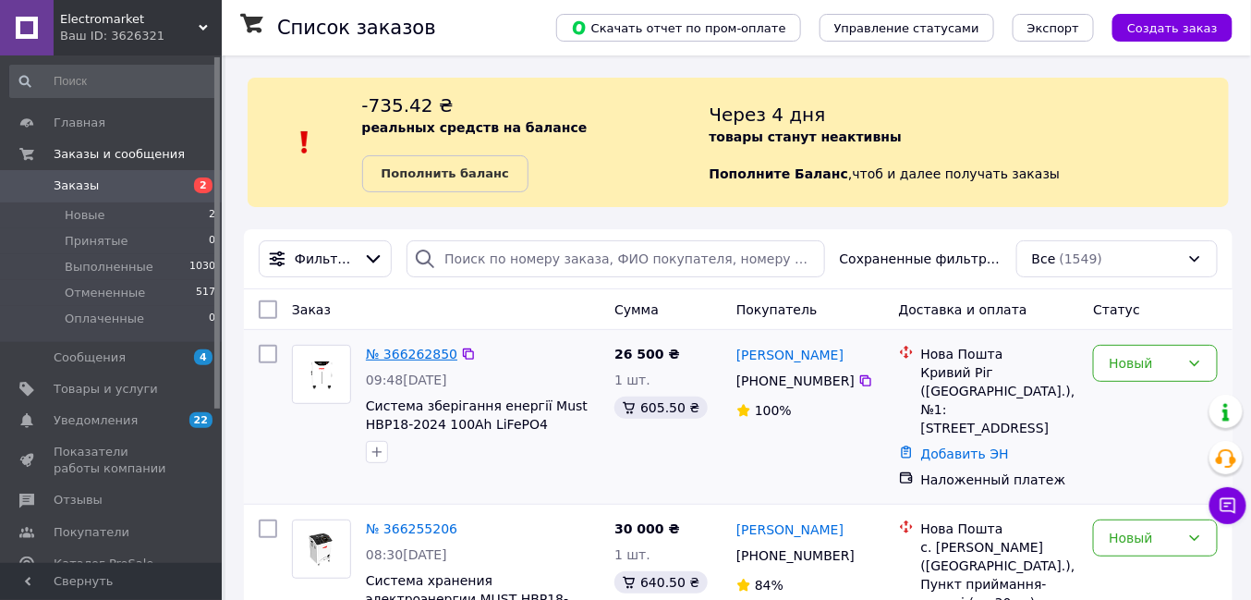
click at [405, 355] on link "№ 366262850" at bounding box center [411, 353] width 91 height 15
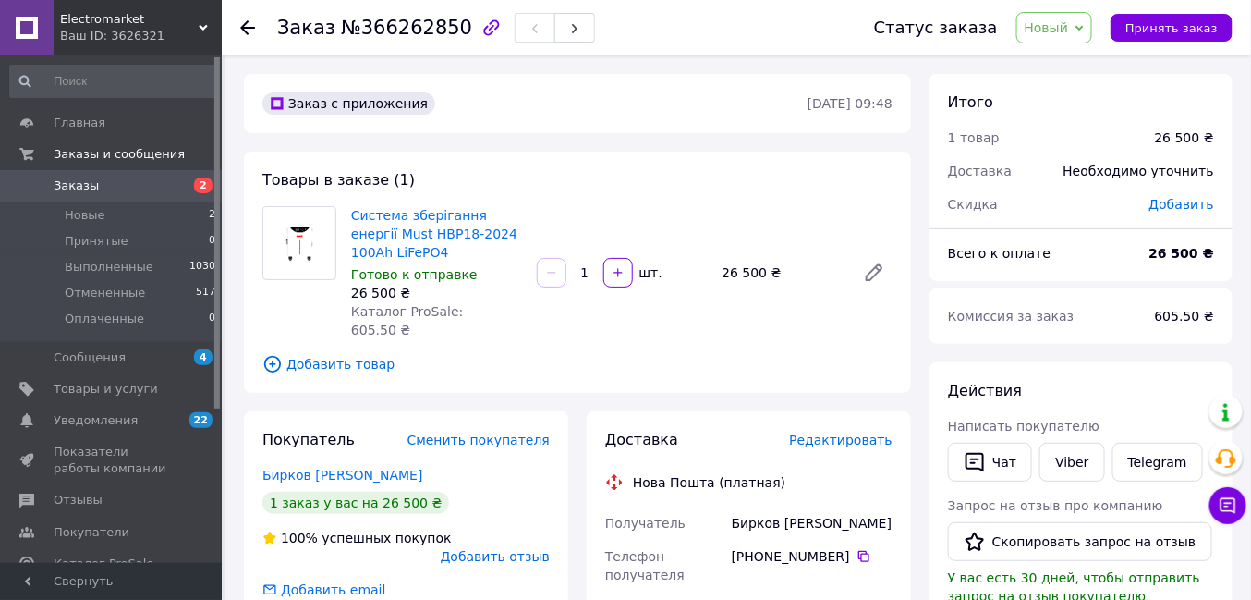
click at [480, 24] on icon "button" at bounding box center [491, 28] width 22 height 22
click at [69, 184] on span "Заказы" at bounding box center [76, 185] width 45 height 17
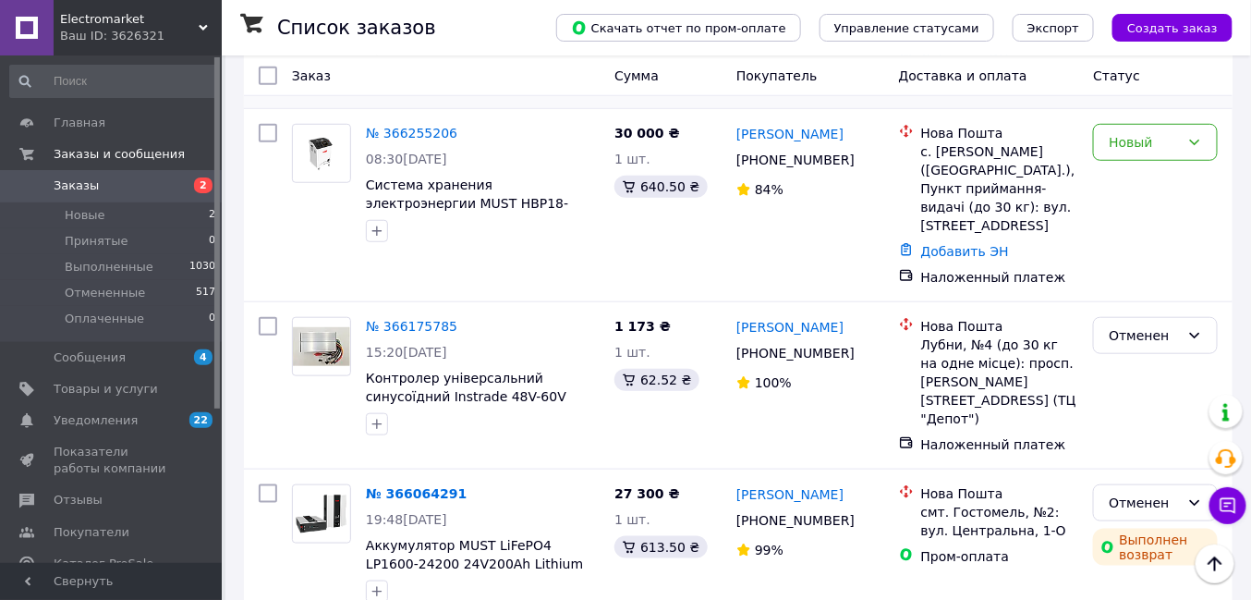
scroll to position [410, 0]
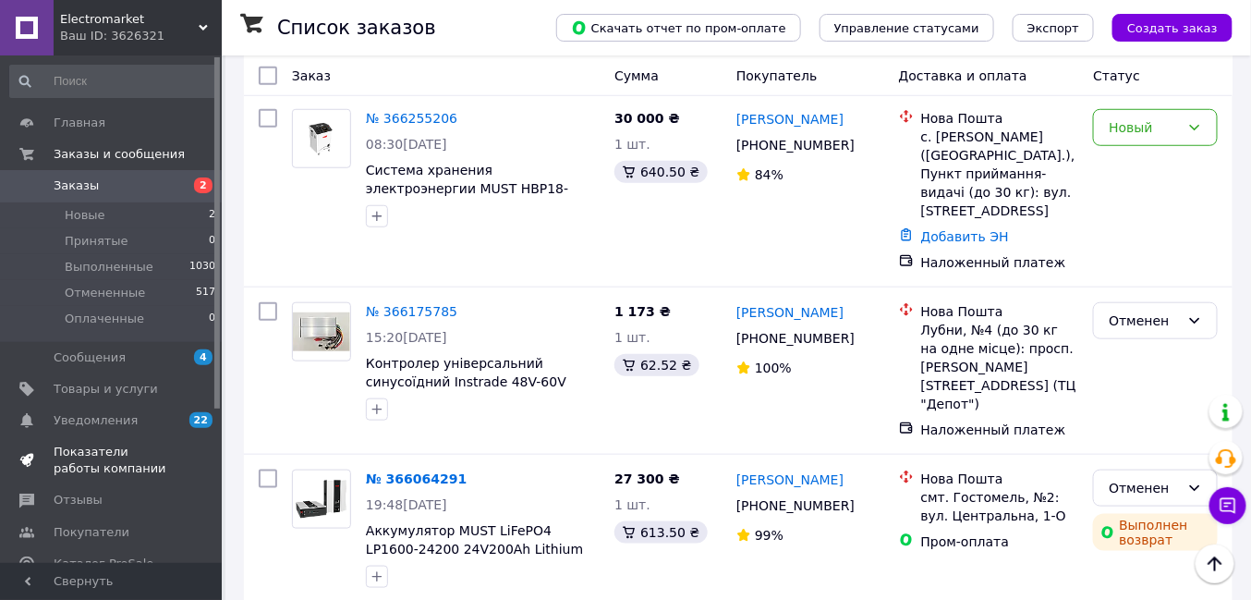
click at [133, 455] on span "Показатели работы компании" at bounding box center [112, 459] width 117 height 33
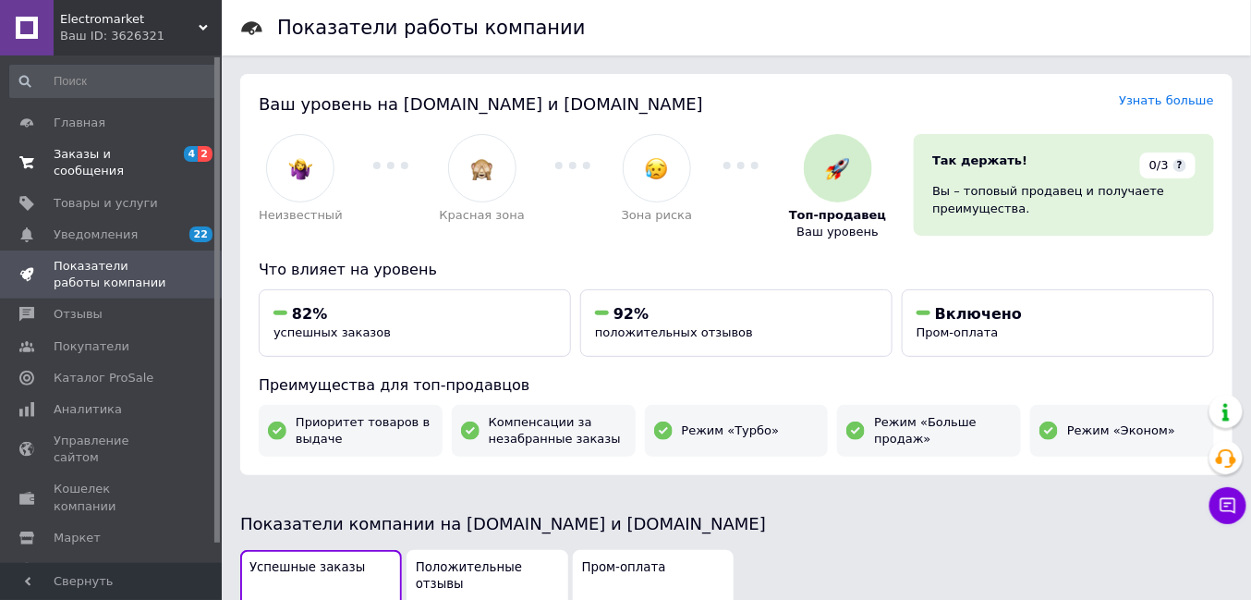
click at [71, 152] on span "Заказы и сообщения" at bounding box center [112, 162] width 117 height 33
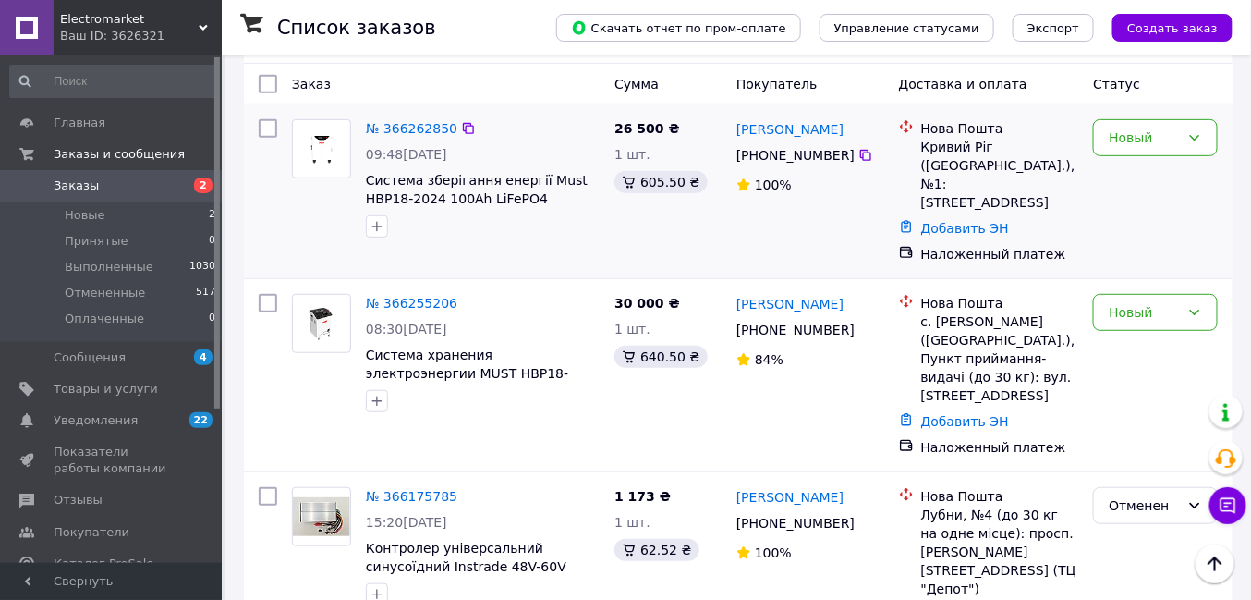
scroll to position [103, 0]
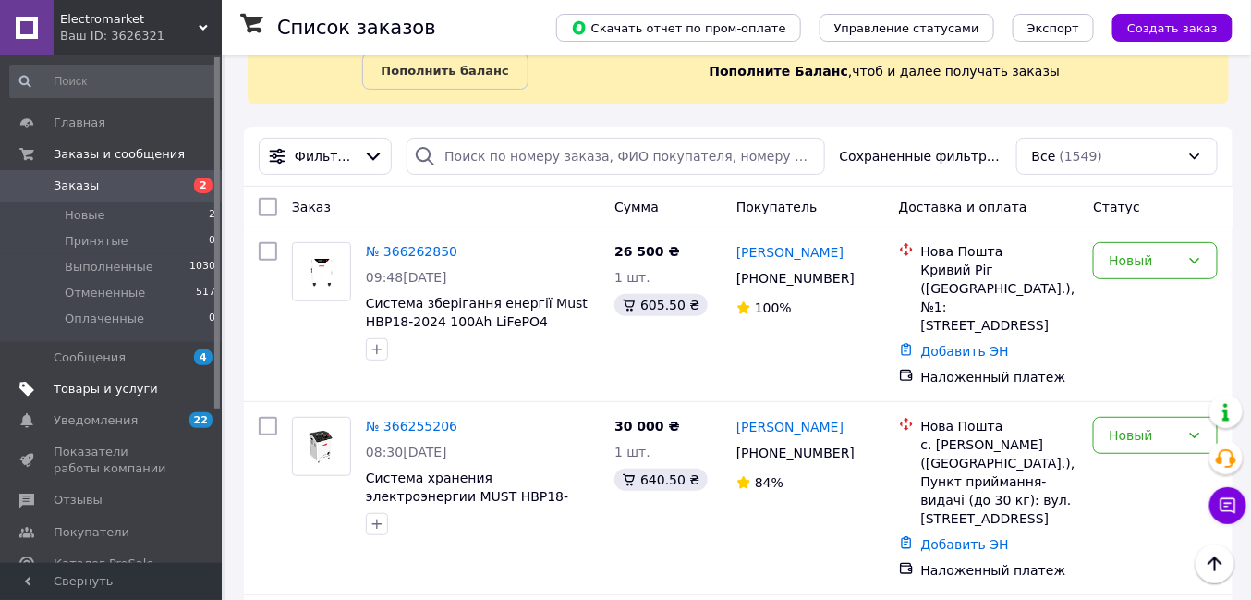
click at [87, 383] on span "Товары и услуги" at bounding box center [106, 389] width 104 height 17
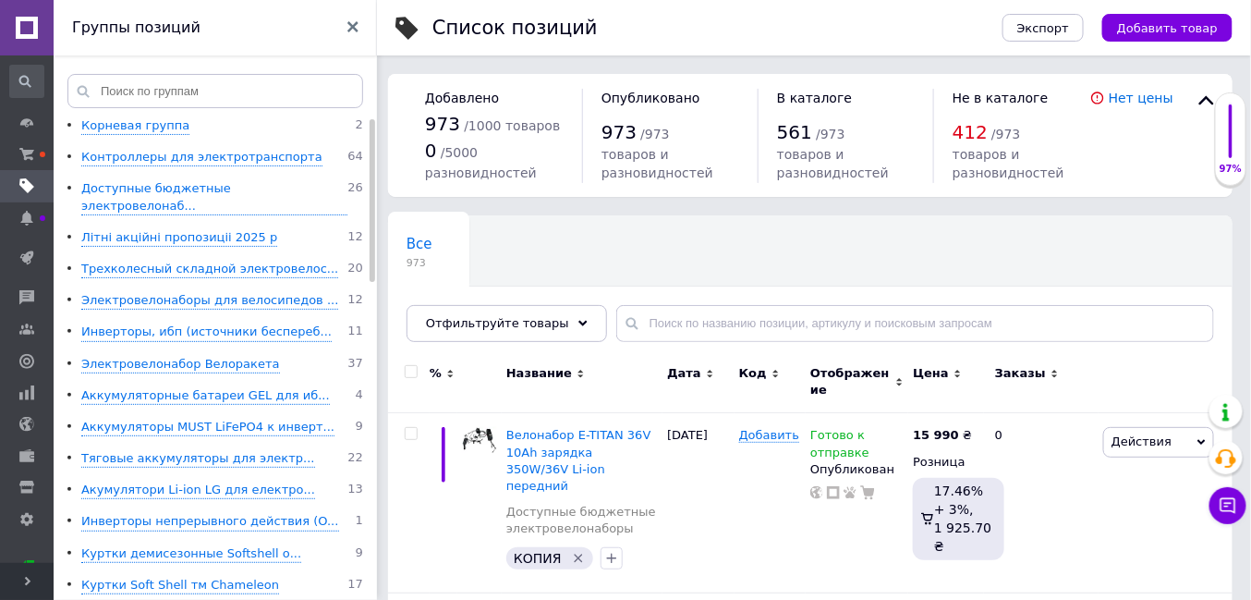
click at [23, 585] on icon at bounding box center [27, 580] width 9 height 9
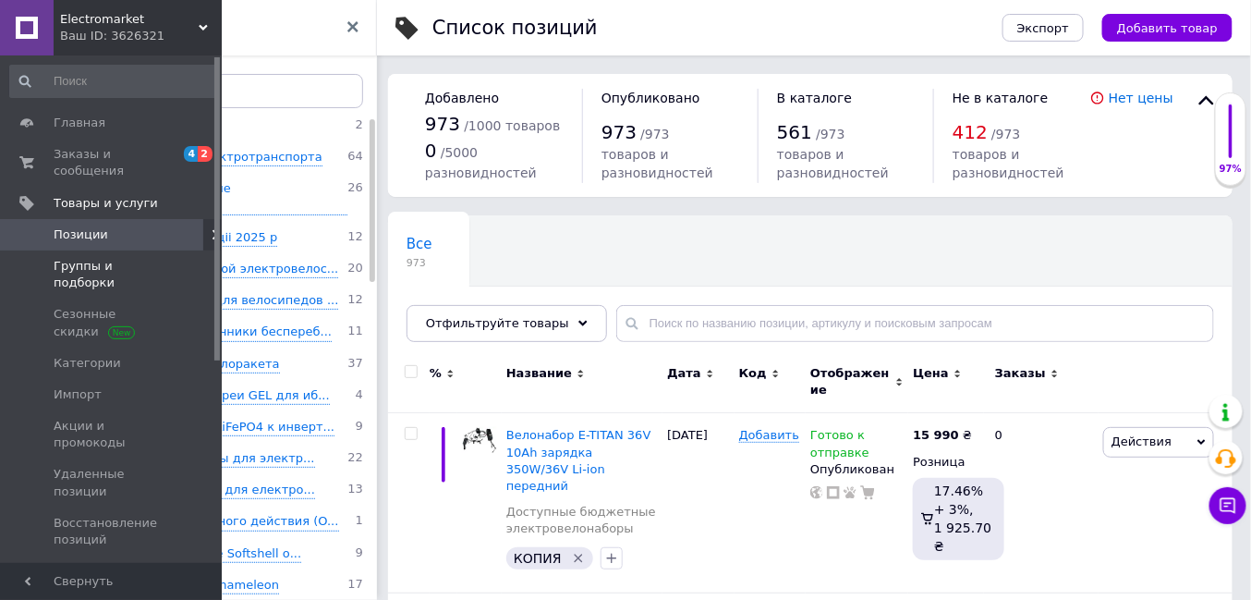
click at [85, 258] on span "Группы и подборки" at bounding box center [112, 274] width 117 height 33
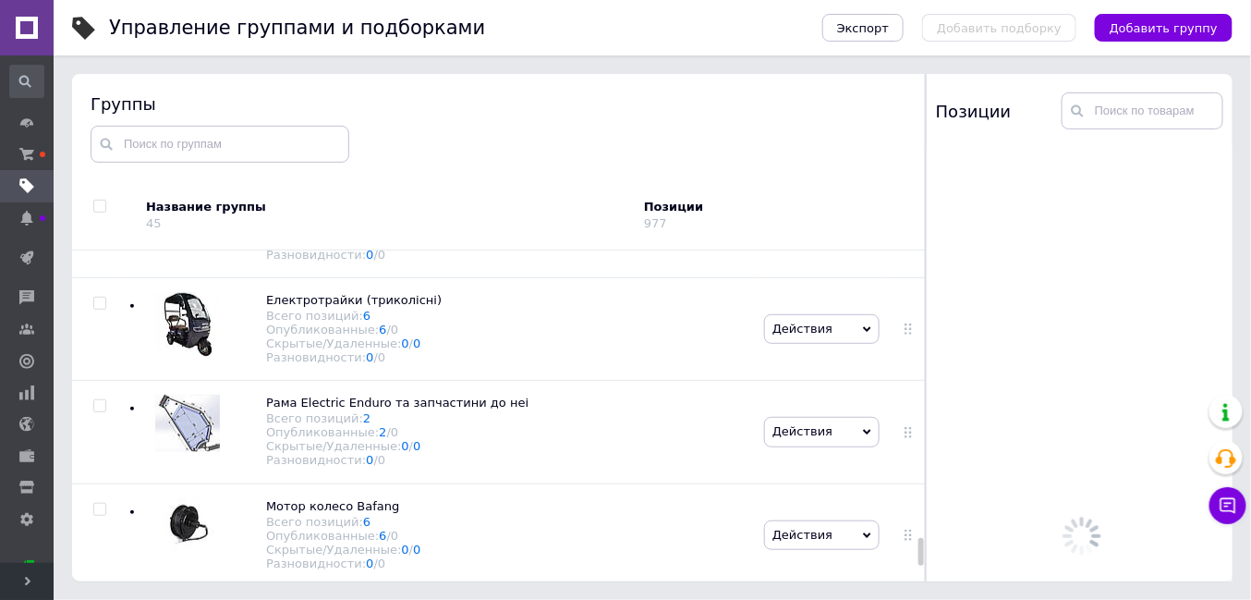
scroll to position [104, 0]
